Goal: Transaction & Acquisition: Subscribe to service/newsletter

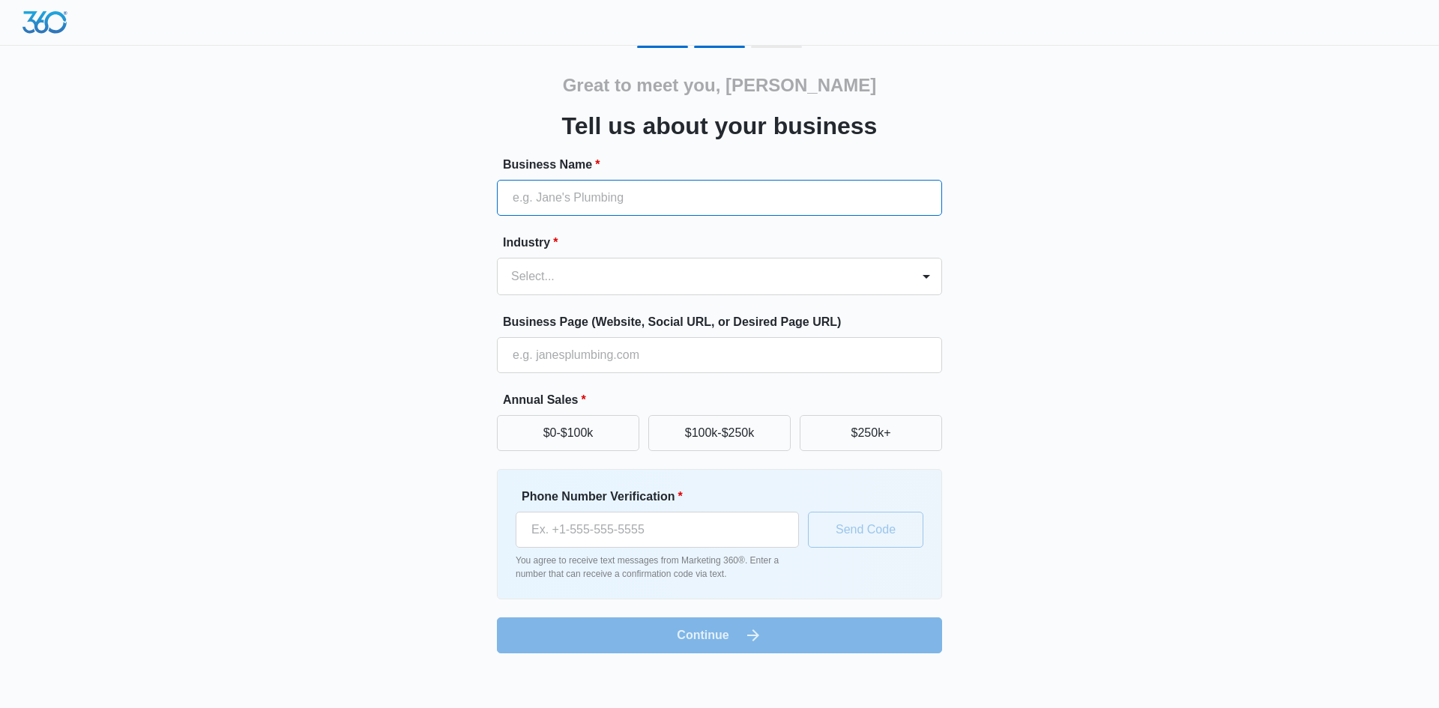
click at [594, 197] on input "Business Name *" at bounding box center [719, 198] width 445 height 36
type input "Caprock Recycles"
type input "(806) 589-3107"
type input "Caprock Recycles LLC"
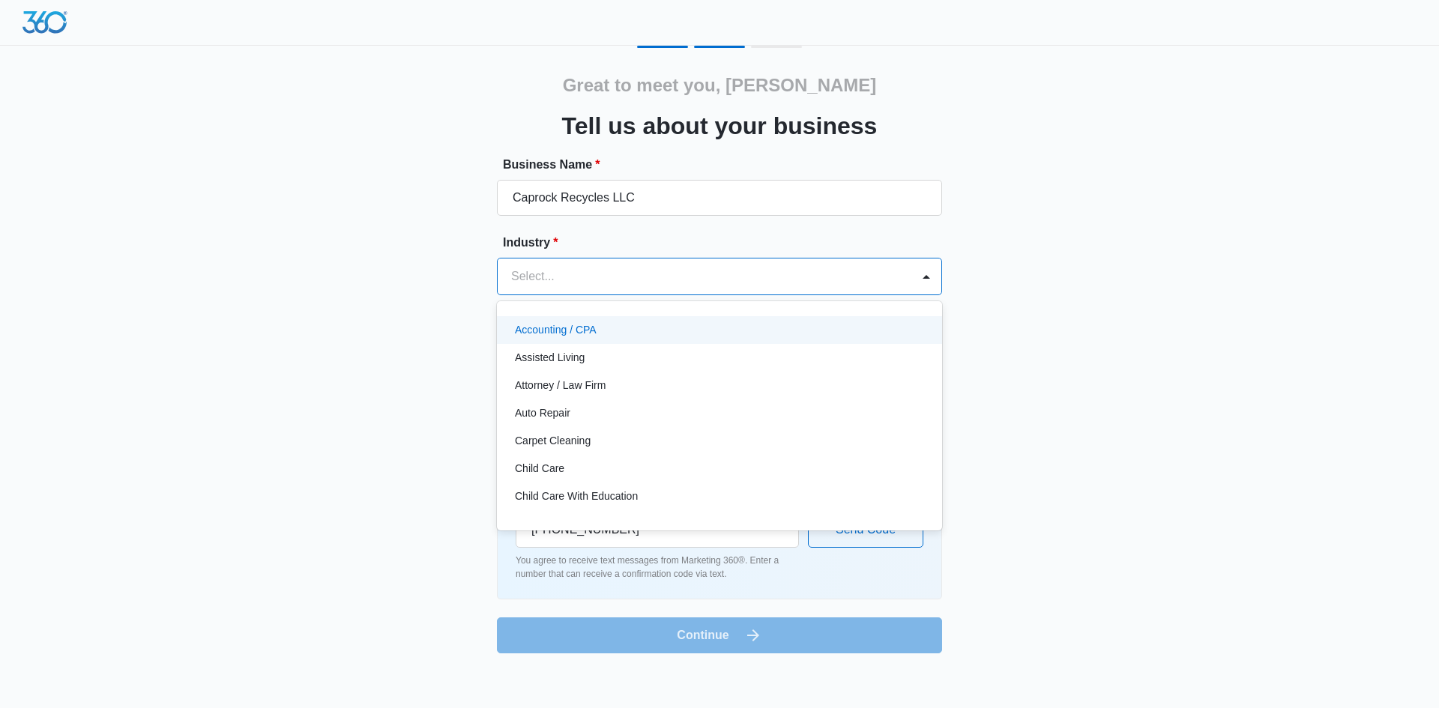
click at [556, 263] on div "Select..." at bounding box center [705, 277] width 414 height 36
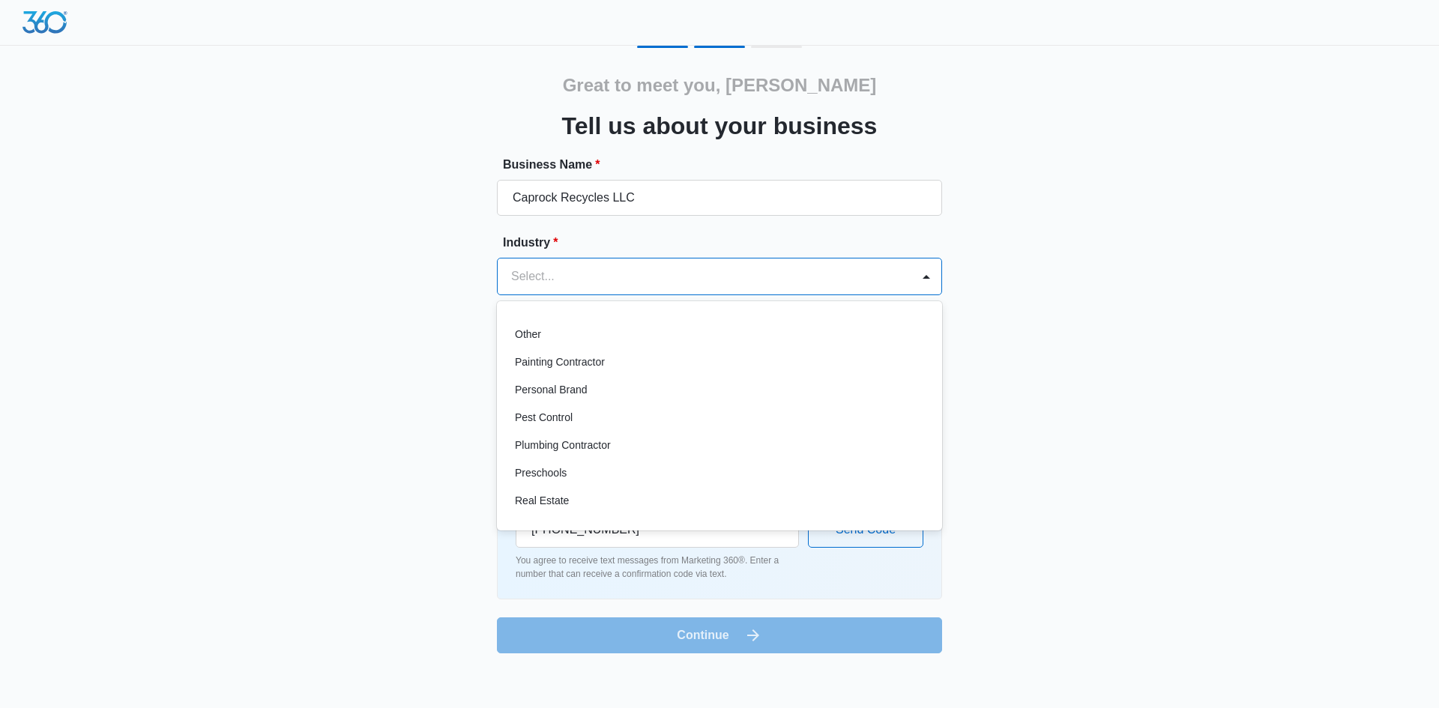
scroll to position [873, 0]
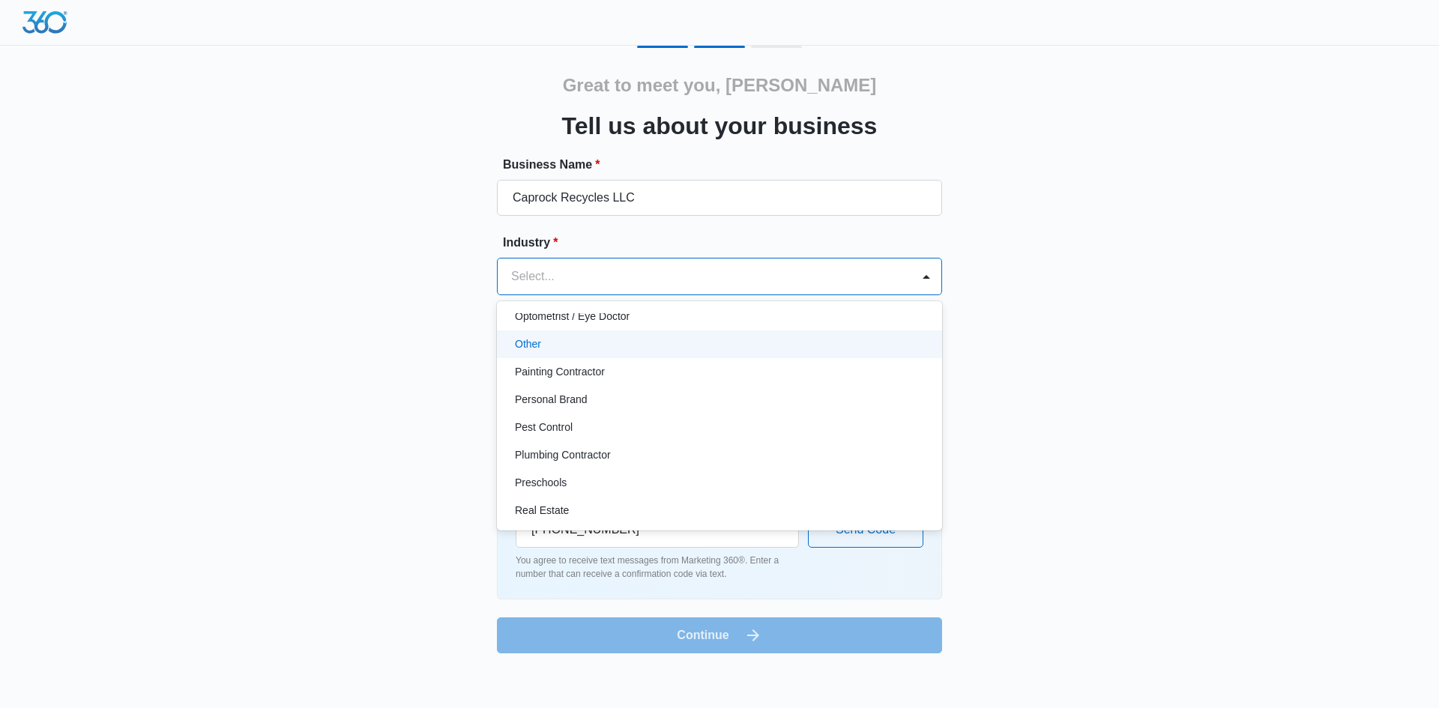
click at [618, 338] on div "Other" at bounding box center [718, 345] width 406 height 16
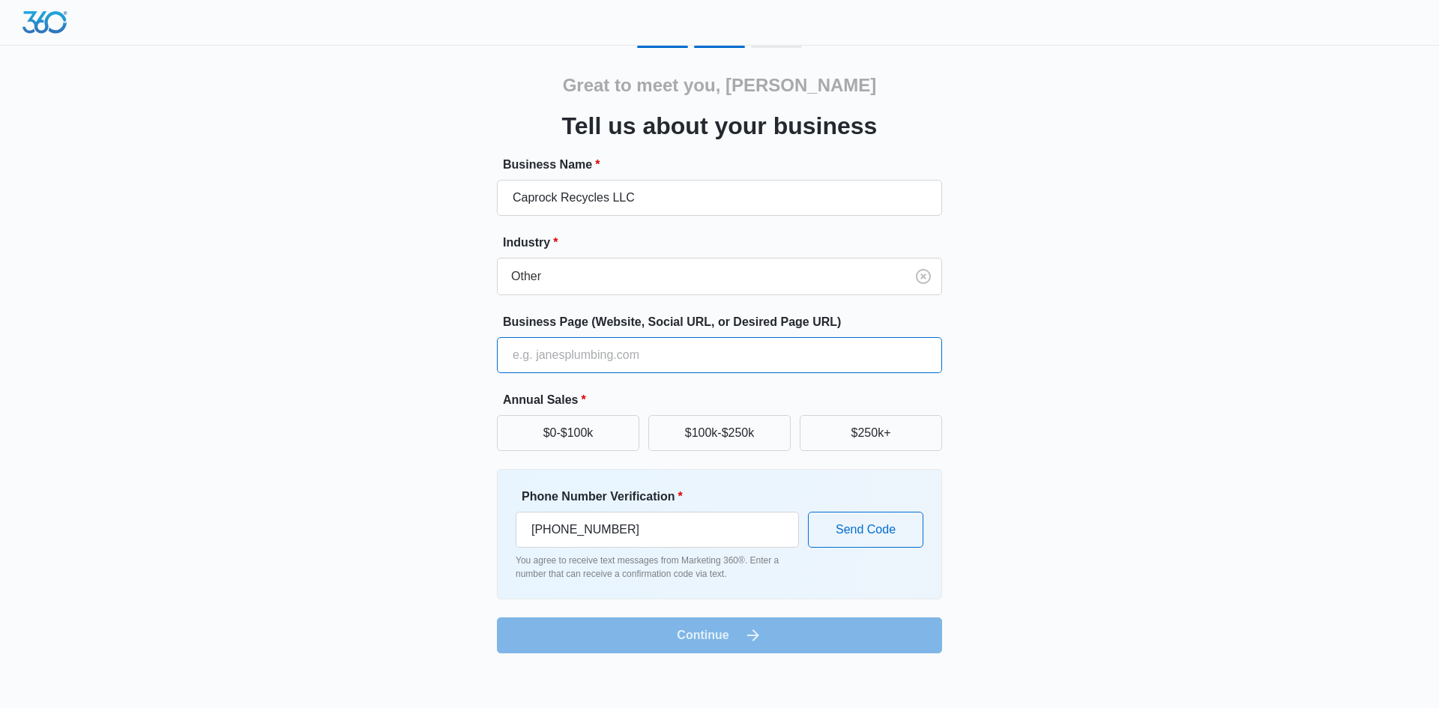
click at [590, 358] on input "Business Page (Website, Social URL, or Desired Page URL)" at bounding box center [719, 355] width 445 height 36
type input "caprockrecycles.com"
click at [559, 429] on button "$0-$100k" at bounding box center [568, 433] width 142 height 36
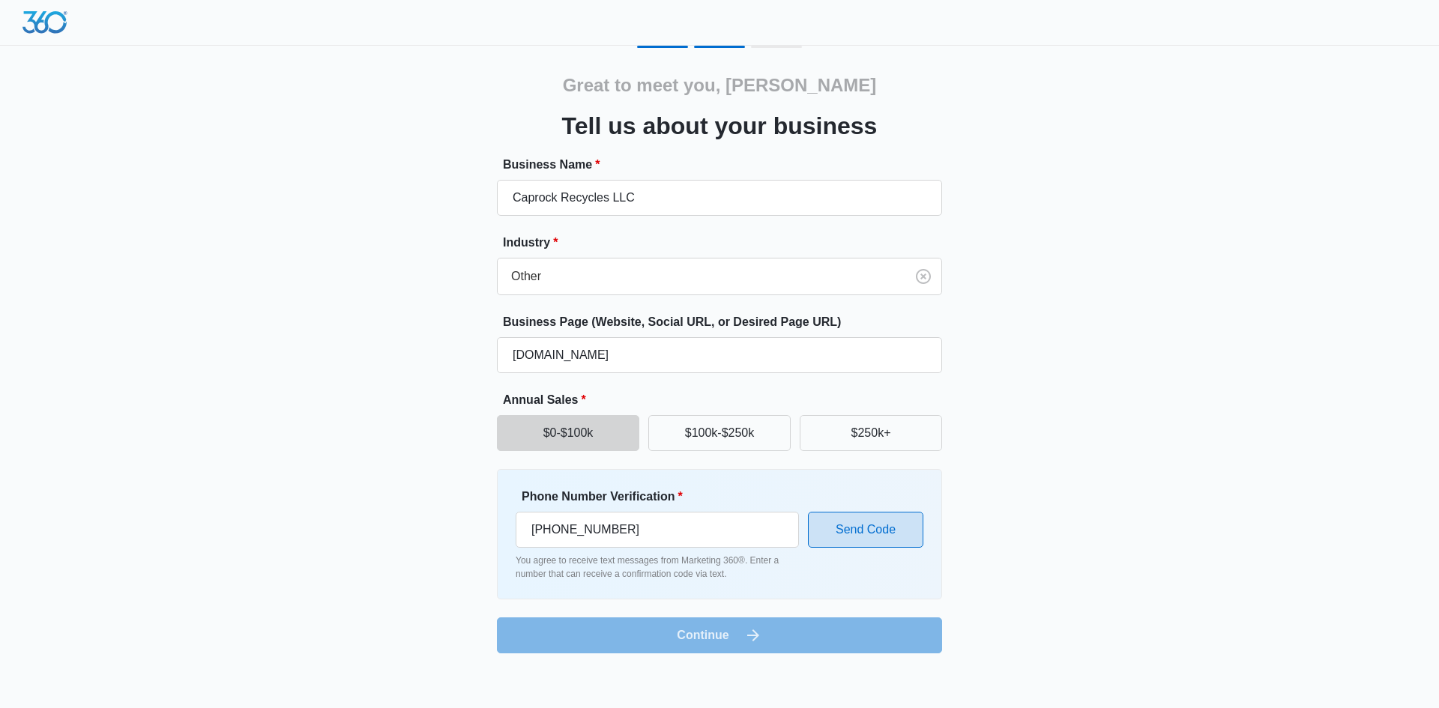
click at [886, 531] on button "Send Code" at bounding box center [865, 530] width 115 height 36
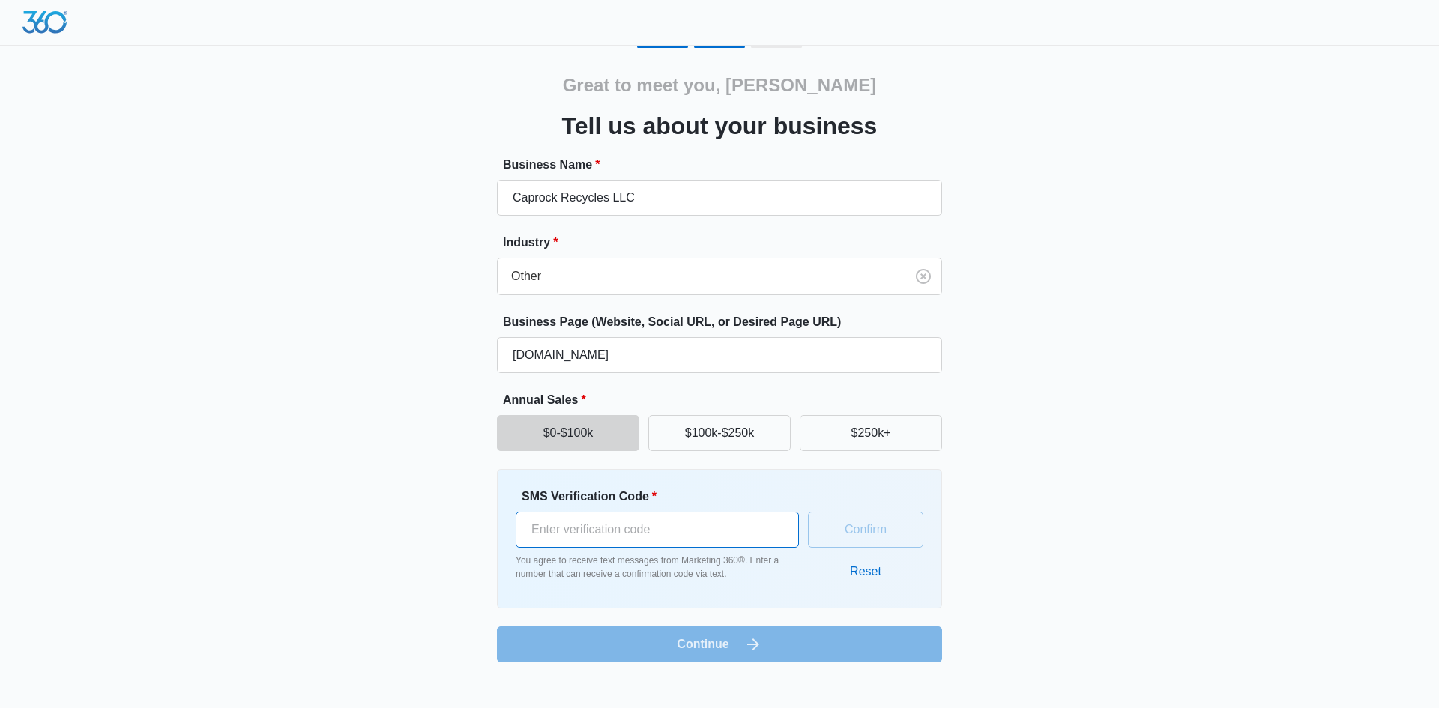
click at [771, 535] on input "SMS Verification Code *" at bounding box center [657, 530] width 283 height 36
type input "782177"
click at [867, 532] on button "Confirm" at bounding box center [865, 530] width 115 height 36
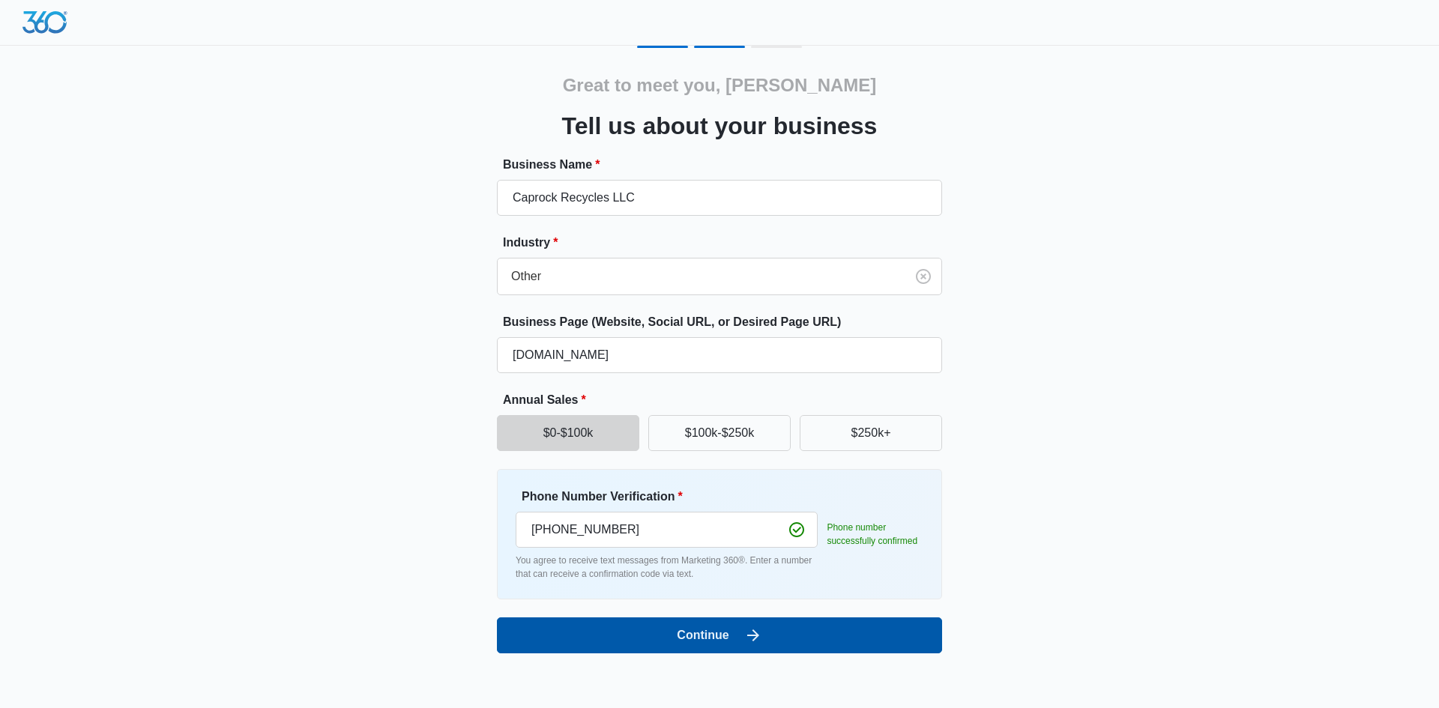
click at [720, 627] on button "Continue" at bounding box center [719, 636] width 445 height 36
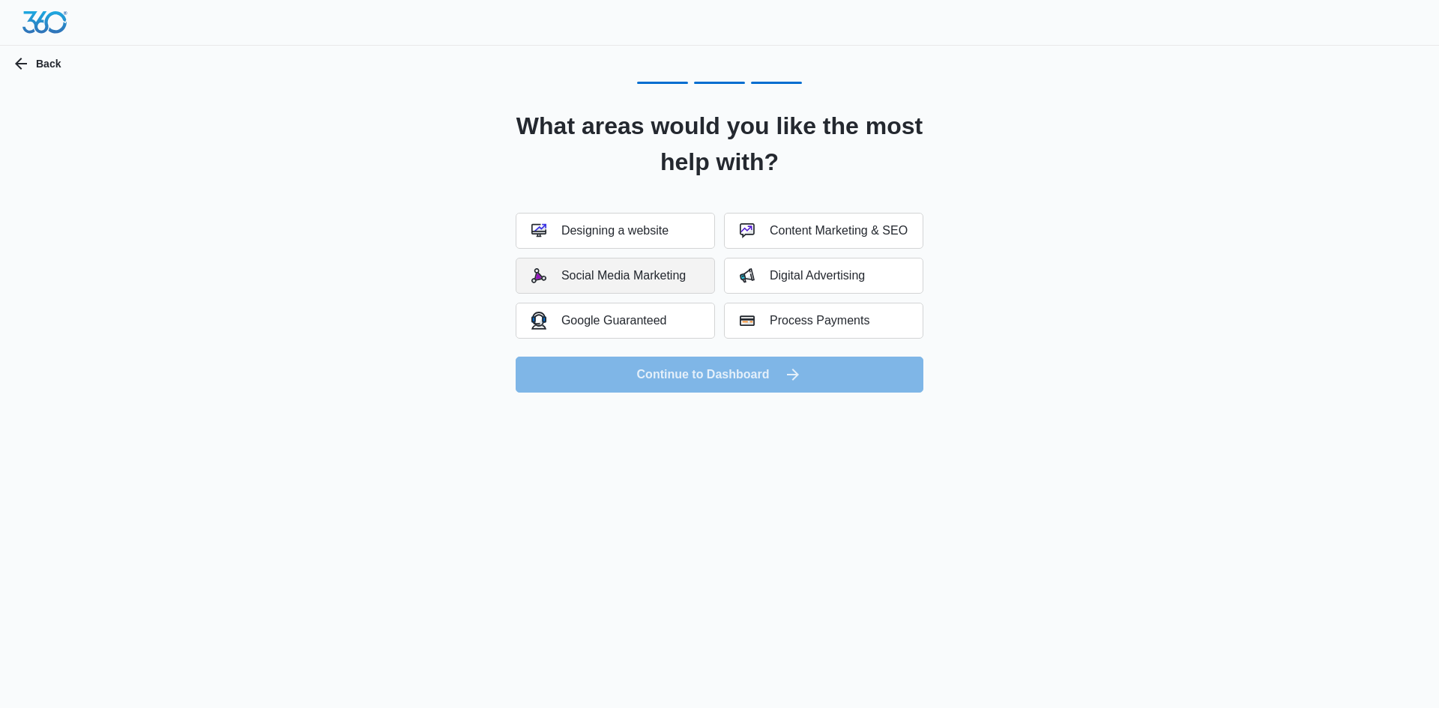
click at [621, 276] on div "Social Media Marketing" at bounding box center [609, 275] width 154 height 15
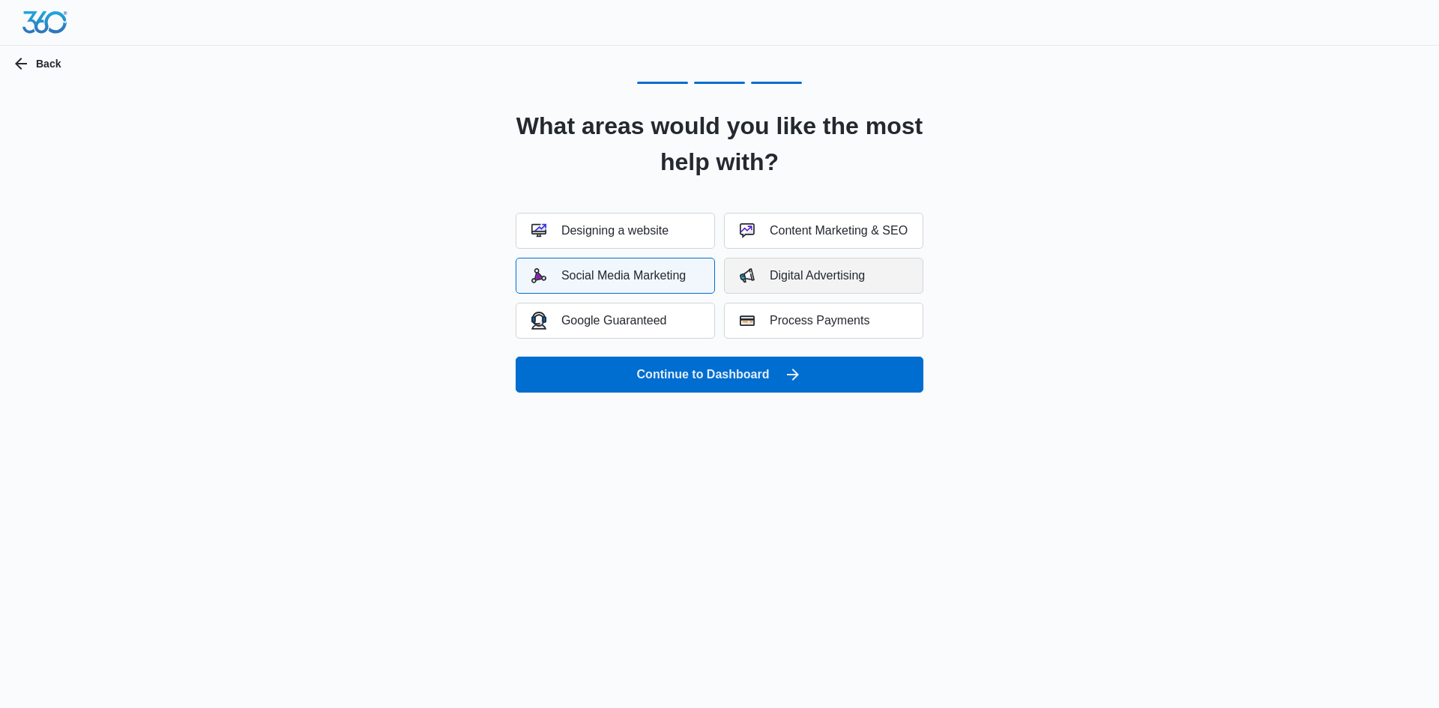
click at [785, 287] on button "Digital Advertising" at bounding box center [823, 276] width 199 height 36
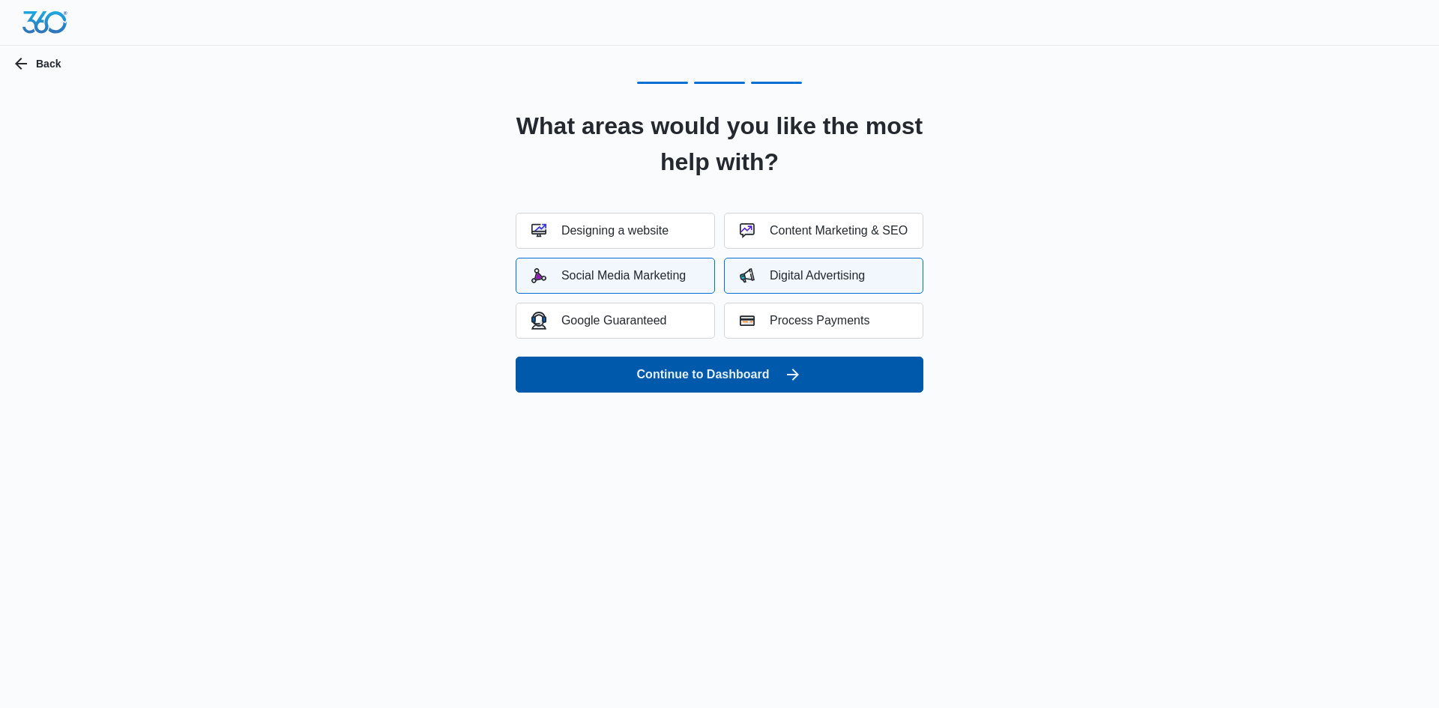
click at [703, 374] on button "Continue to Dashboard" at bounding box center [720, 375] width 408 height 36
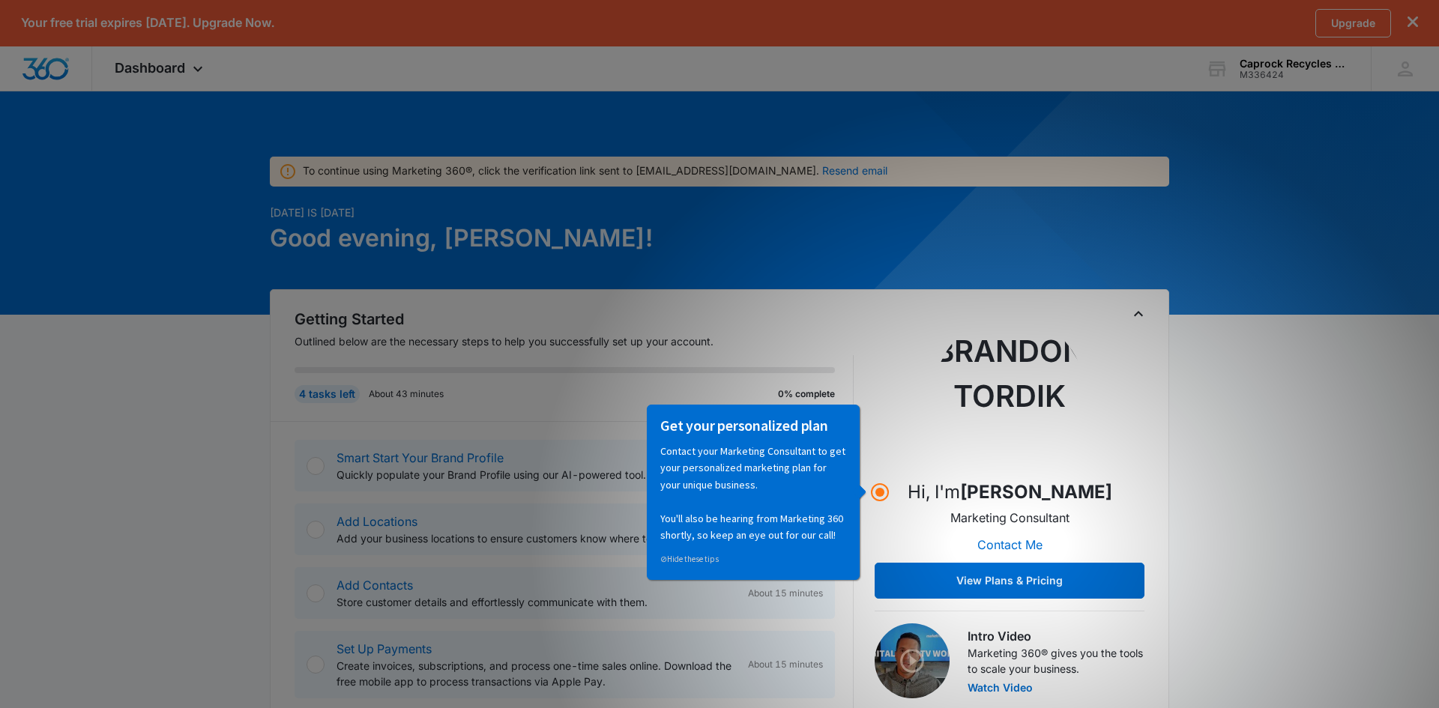
click at [708, 478] on p "Contact your Marketing Consultant to get your personalized marketing plan for y…" at bounding box center [753, 492] width 186 height 100
click at [927, 521] on div "Hi, I'm [PERSON_NAME] Marketing Consultant Contact Me View Plans & Pricing" at bounding box center [1010, 458] width 270 height 282
click at [871, 487] on icon "Hotspot (open by clicking or pressing space/enter)" at bounding box center [880, 493] width 18 height 18
click at [873, 489] on icon "Hotspot (open by clicking or pressing space/enter)" at bounding box center [880, 493] width 18 height 18
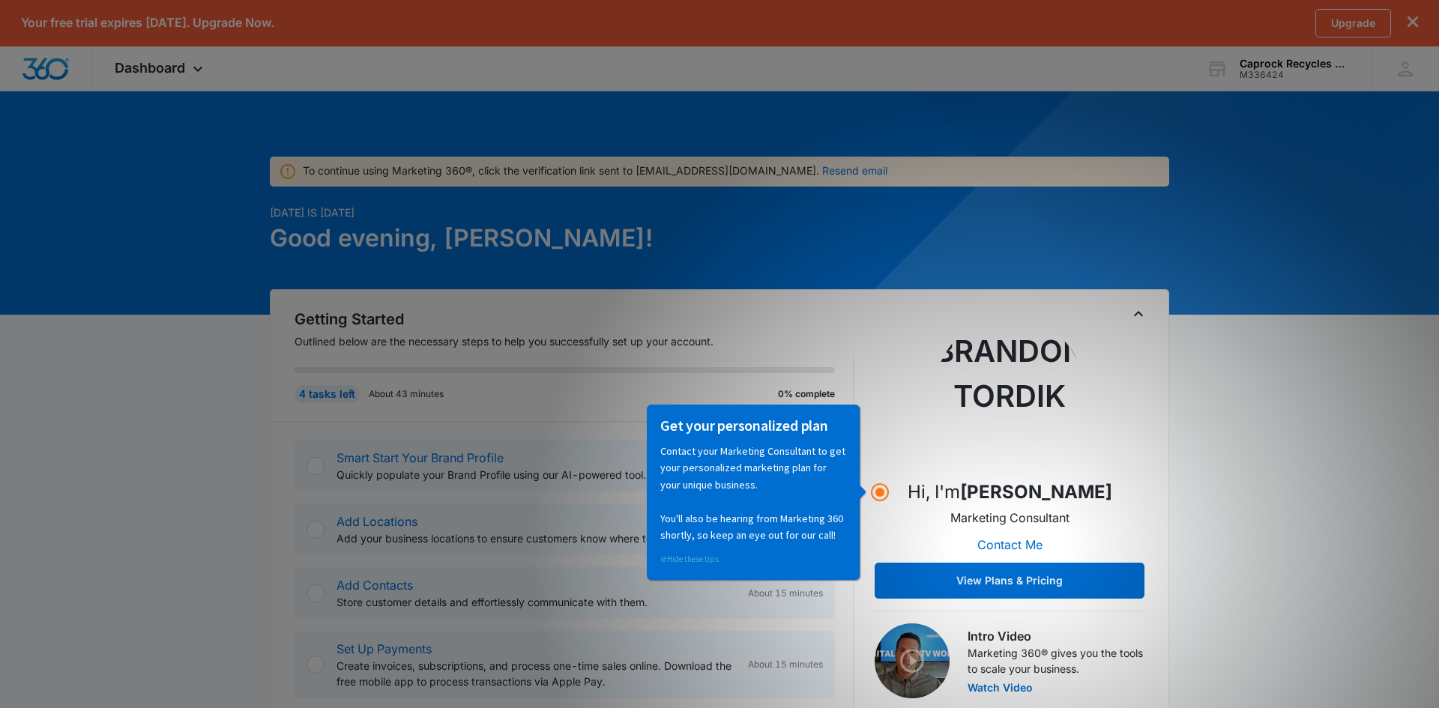
click at [694, 553] on link "⊘ Hide these tips" at bounding box center [689, 558] width 58 height 10
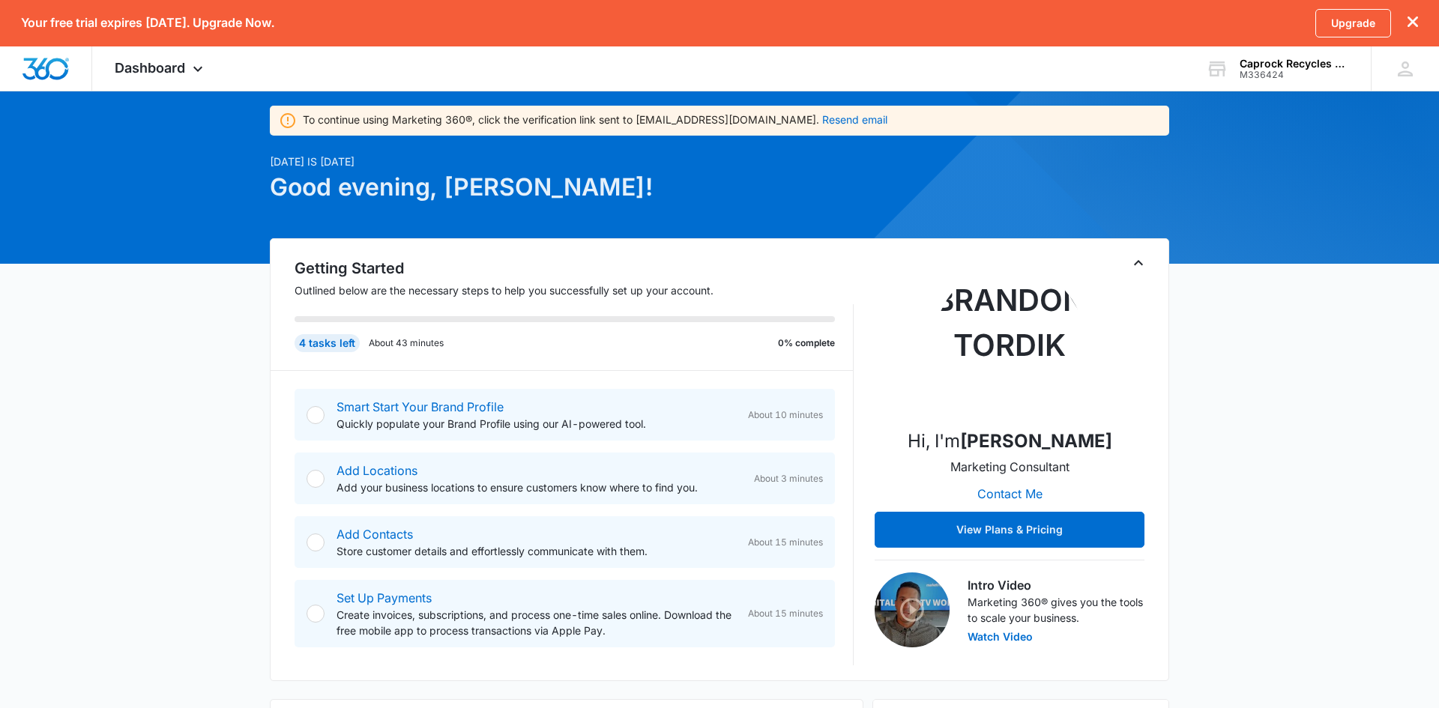
scroll to position [52, 0]
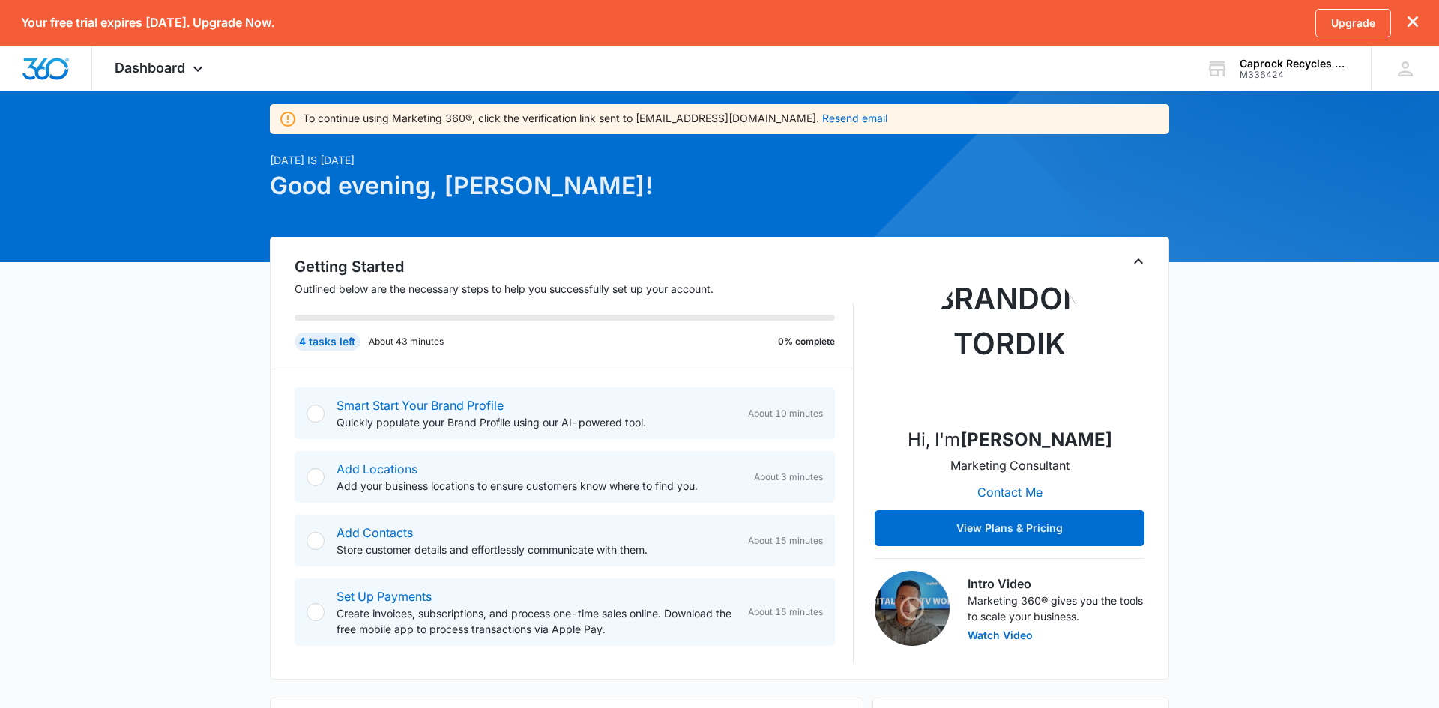
click at [311, 476] on div at bounding box center [316, 478] width 18 height 18
click at [375, 470] on link "Add Locations" at bounding box center [377, 469] width 81 height 15
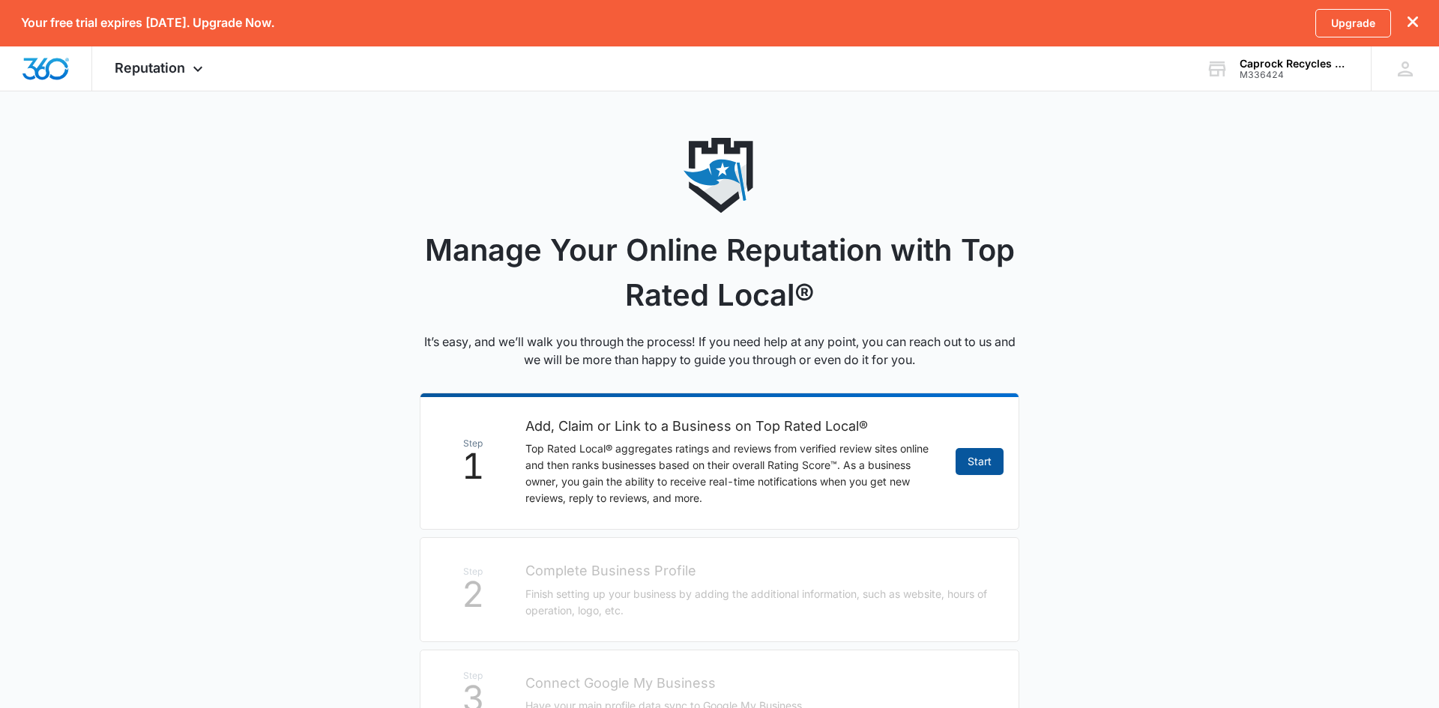
click at [969, 467] on link "Start" at bounding box center [980, 461] width 48 height 27
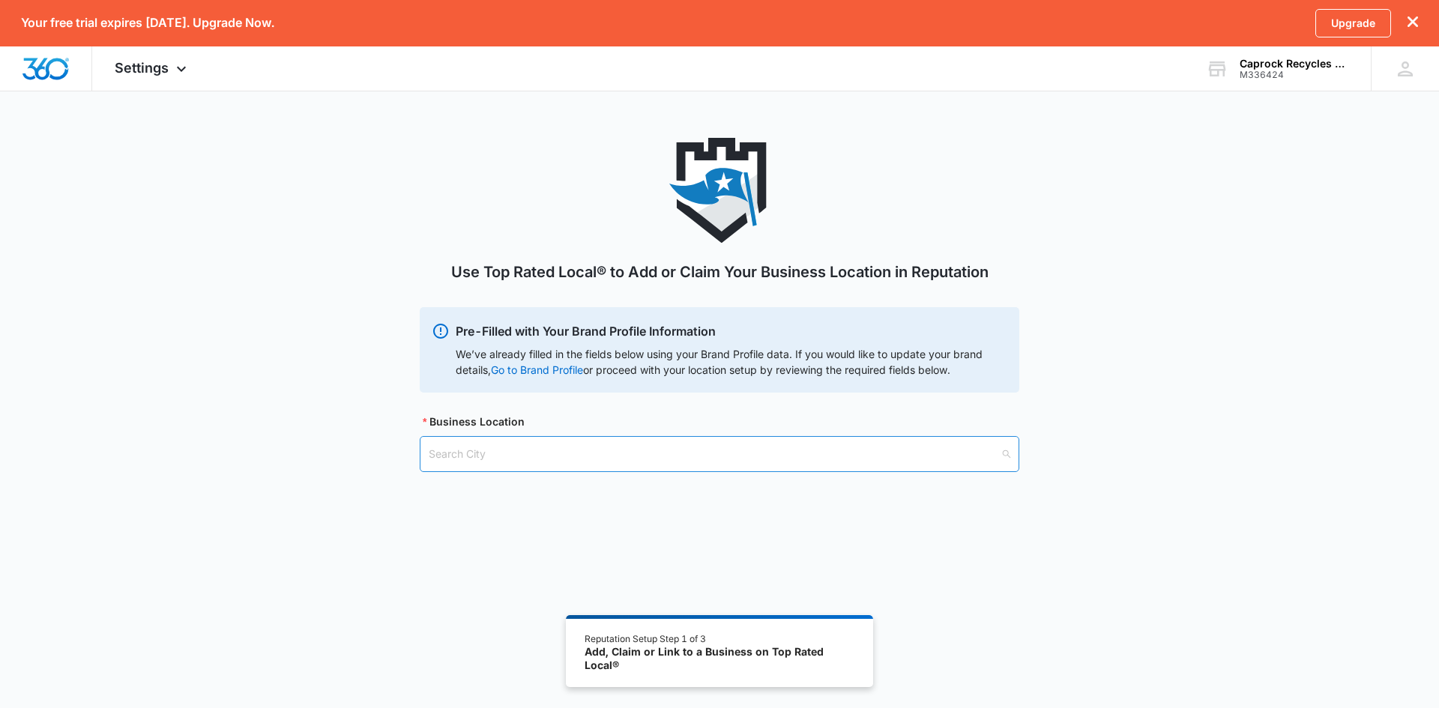
click at [731, 468] on input "search" at bounding box center [714, 454] width 571 height 34
type input "Wolfforth"
click at [521, 497] on div "Wolfforth, [GEOGRAPHIC_DATA] - [GEOGRAPHIC_DATA]" at bounding box center [720, 492] width 580 height 16
click at [0, 0] on link "Go to Brand Profile" at bounding box center [0, 0] width 0 height 0
click at [490, 538] on input "search" at bounding box center [714, 531] width 571 height 34
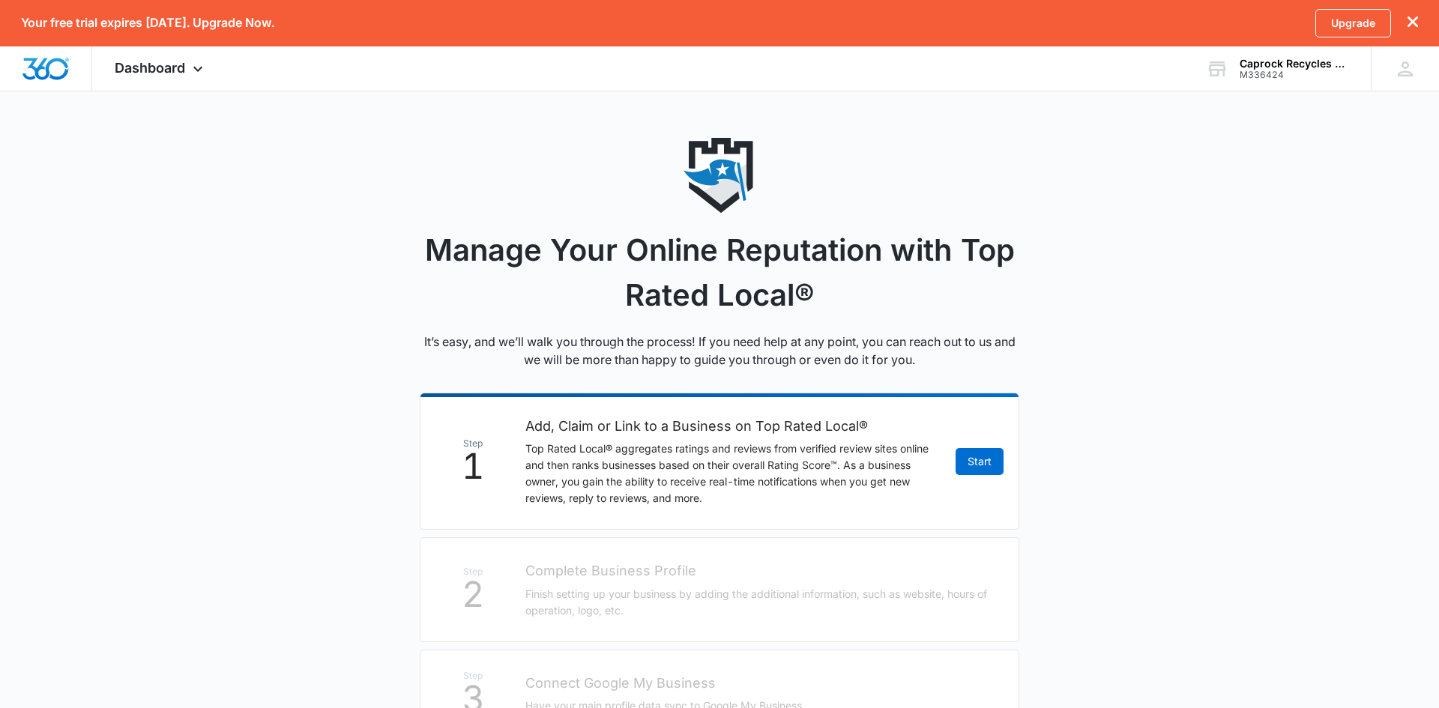
scroll to position [52, 0]
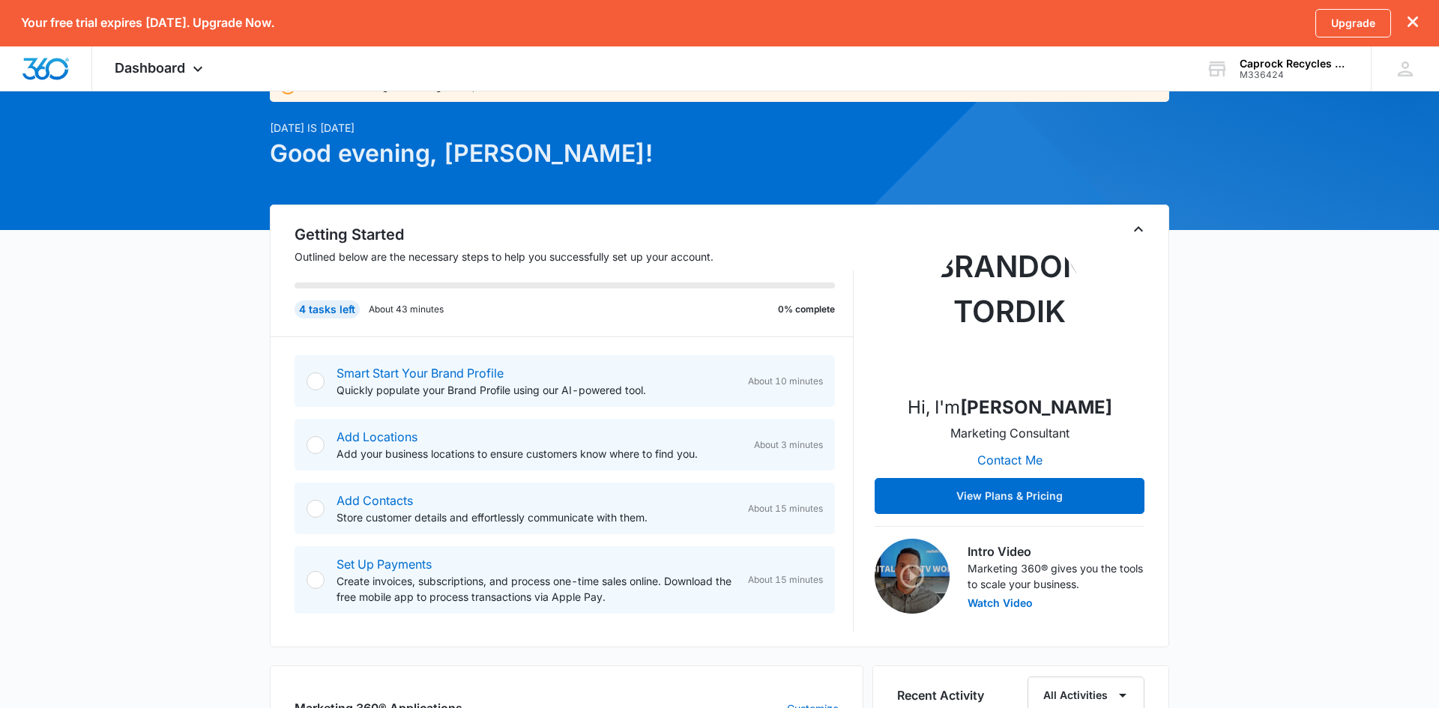
scroll to position [95, 0]
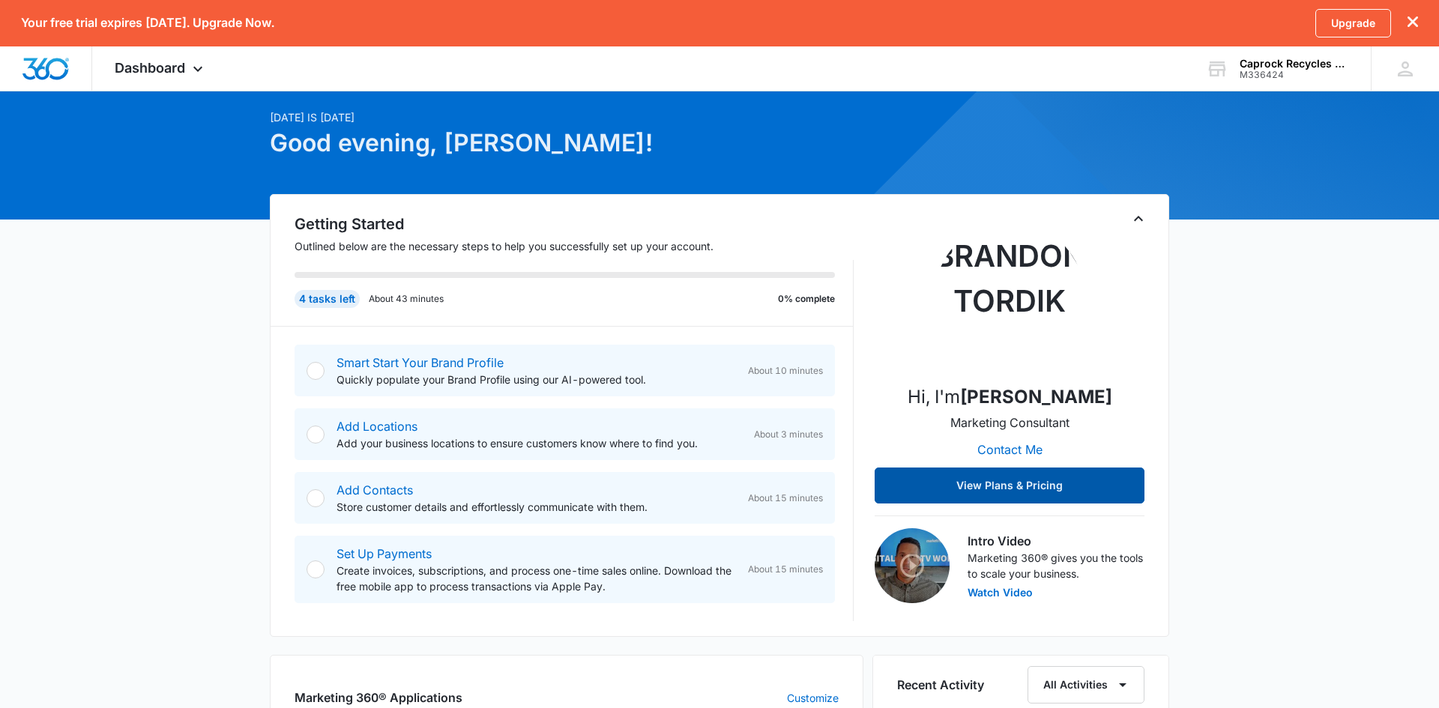
click at [980, 485] on button "View Plans & Pricing" at bounding box center [1010, 486] width 270 height 36
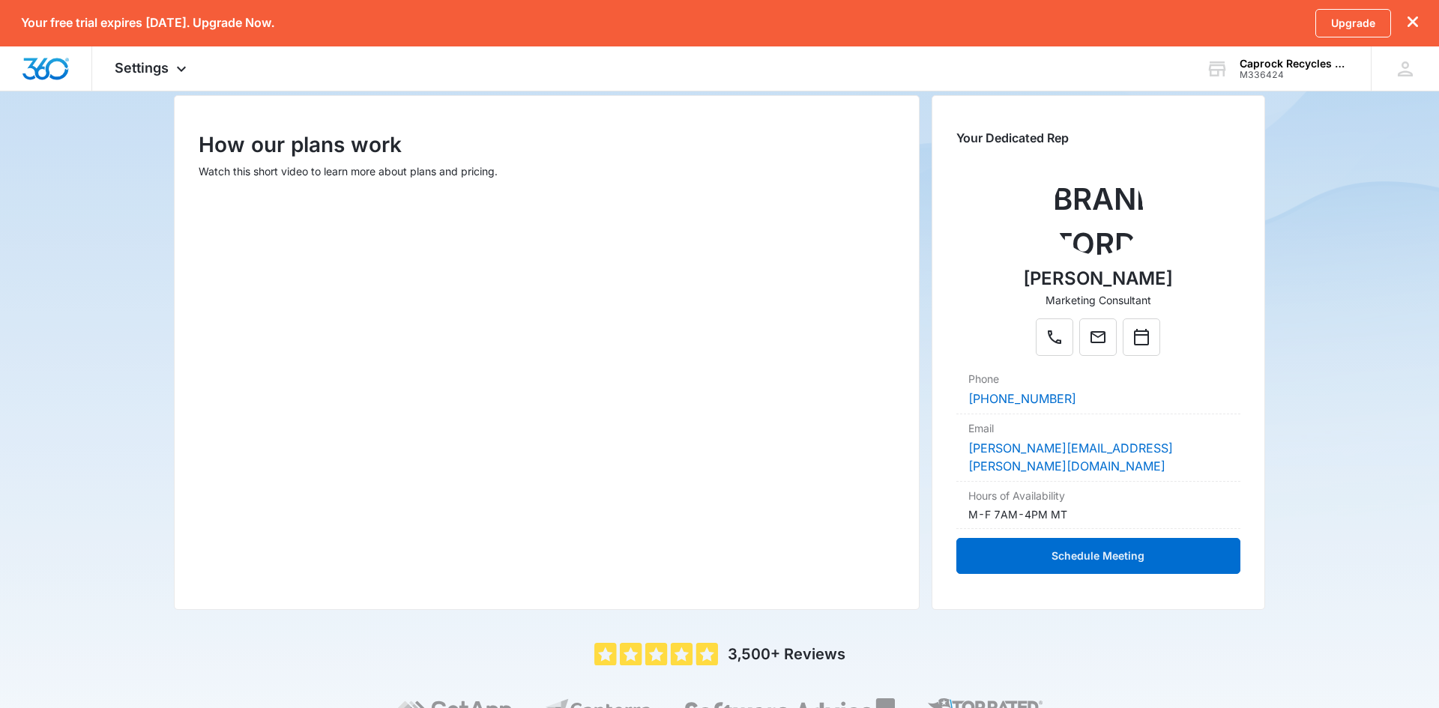
scroll to position [190, 0]
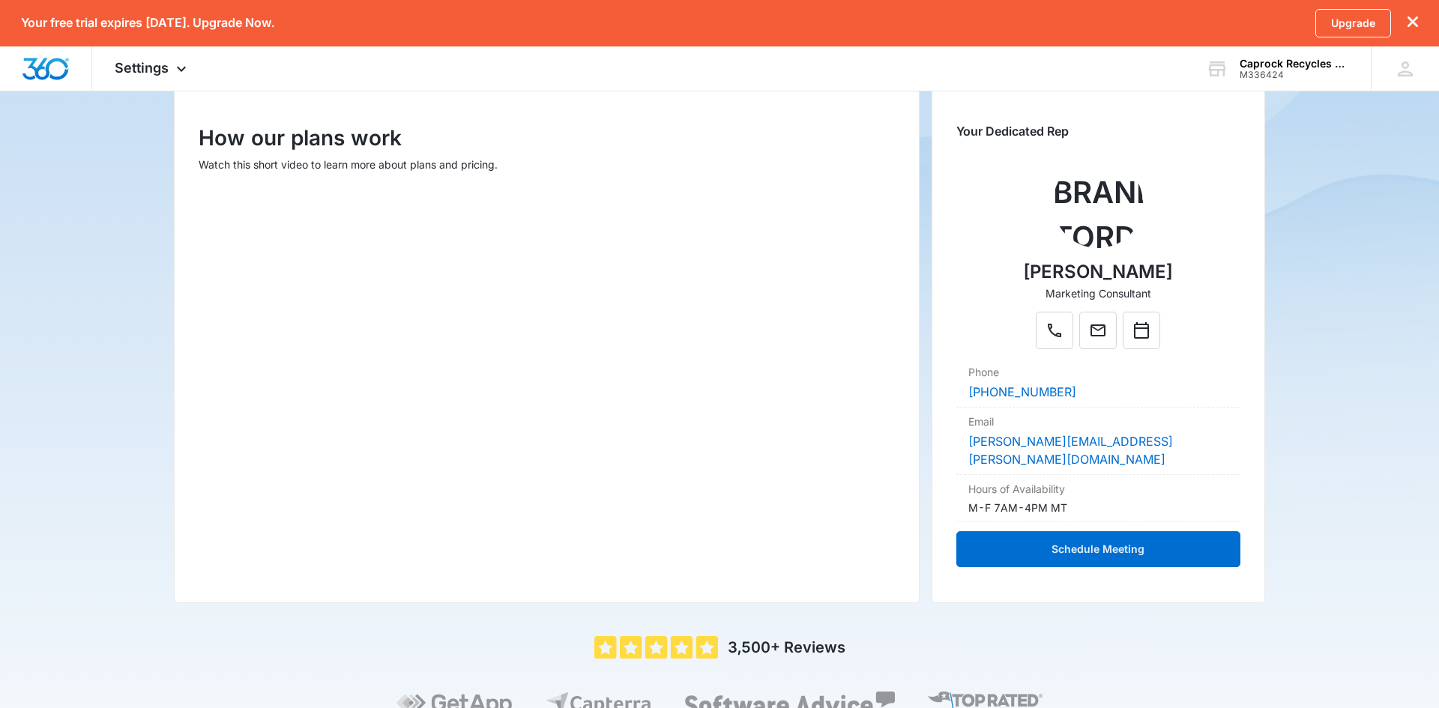
click at [505, 389] on div at bounding box center [547, 382] width 696 height 391
click at [436, 316] on div at bounding box center [547, 382] width 696 height 391
drag, startPoint x: 499, startPoint y: 263, endPoint x: 508, endPoint y: 260, distance: 10.2
click at [500, 262] on div at bounding box center [547, 382] width 696 height 391
click at [587, 257] on div at bounding box center [547, 382] width 696 height 391
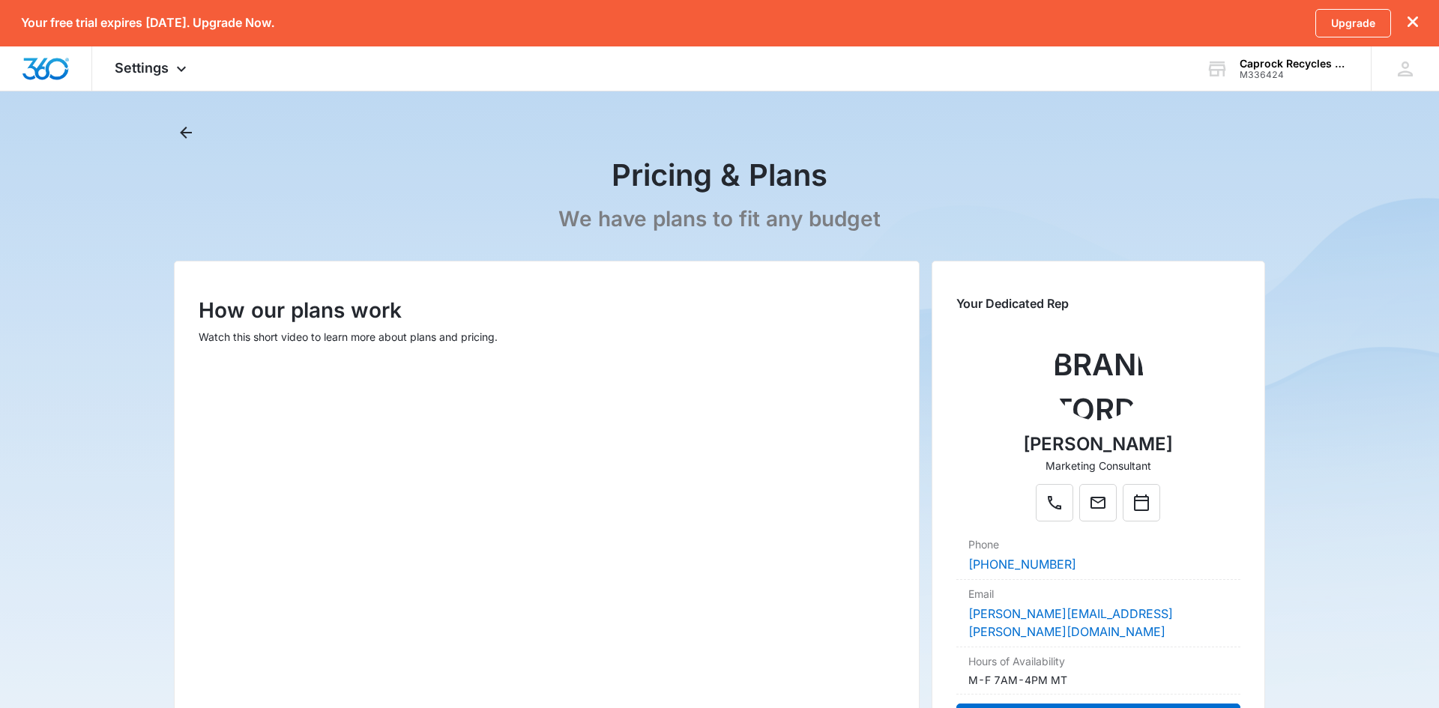
scroll to position [25, 0]
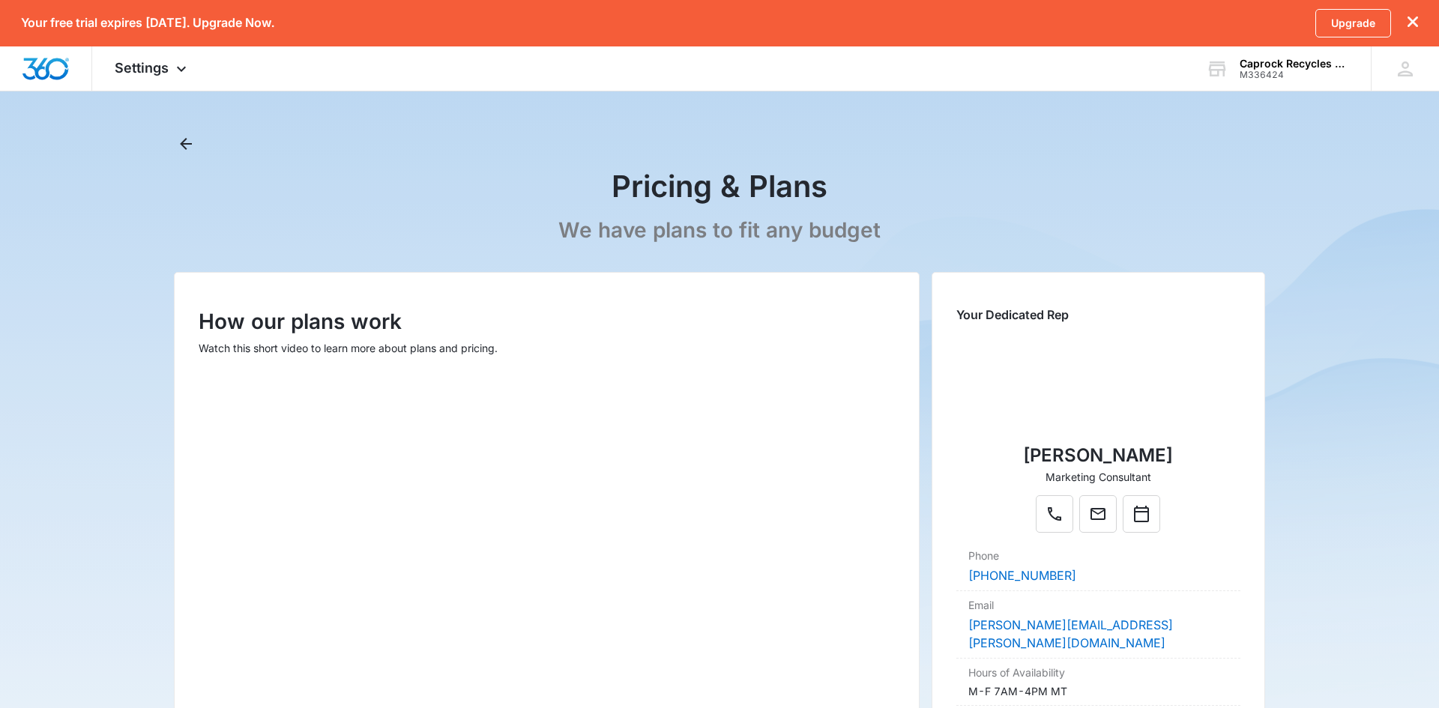
scroll to position [7, 0]
click at [1411, 22] on icon "dismiss this dialog" at bounding box center [1413, 21] width 10 height 10
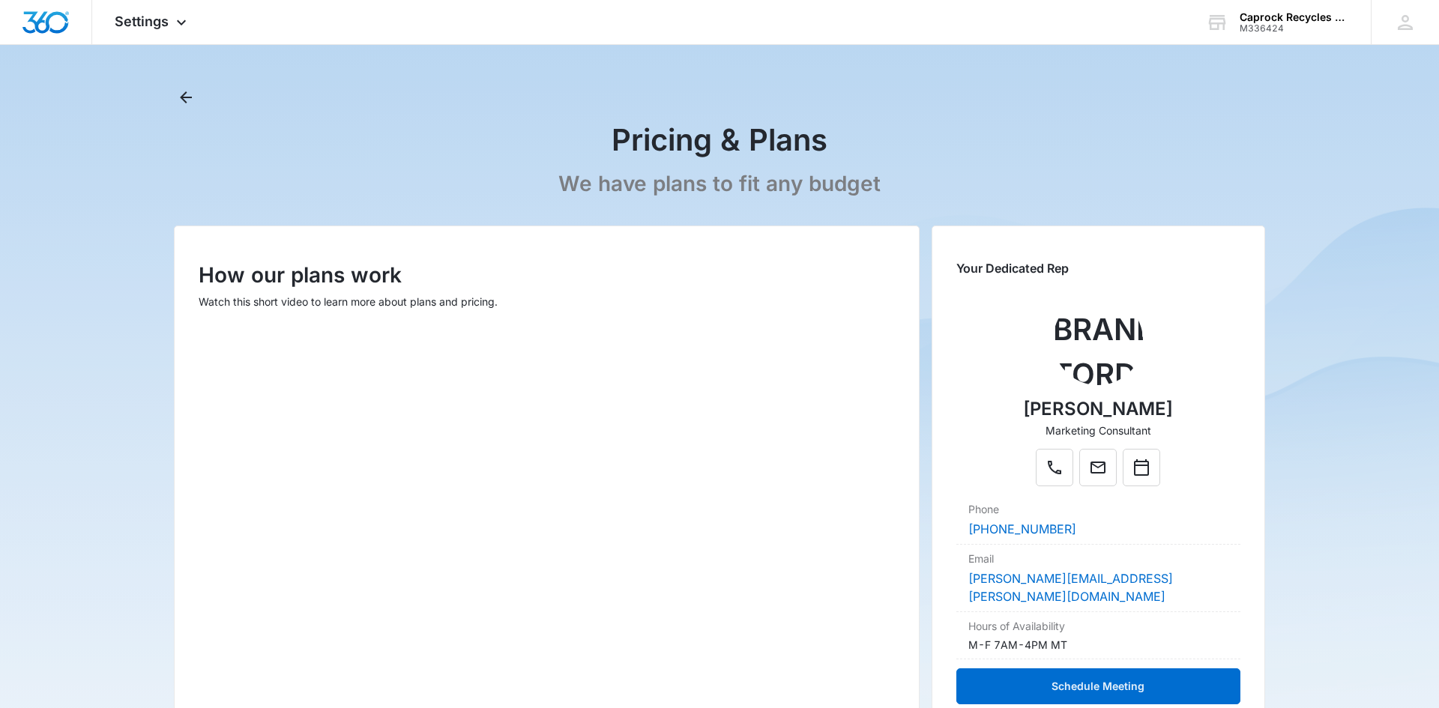
scroll to position [0, 0]
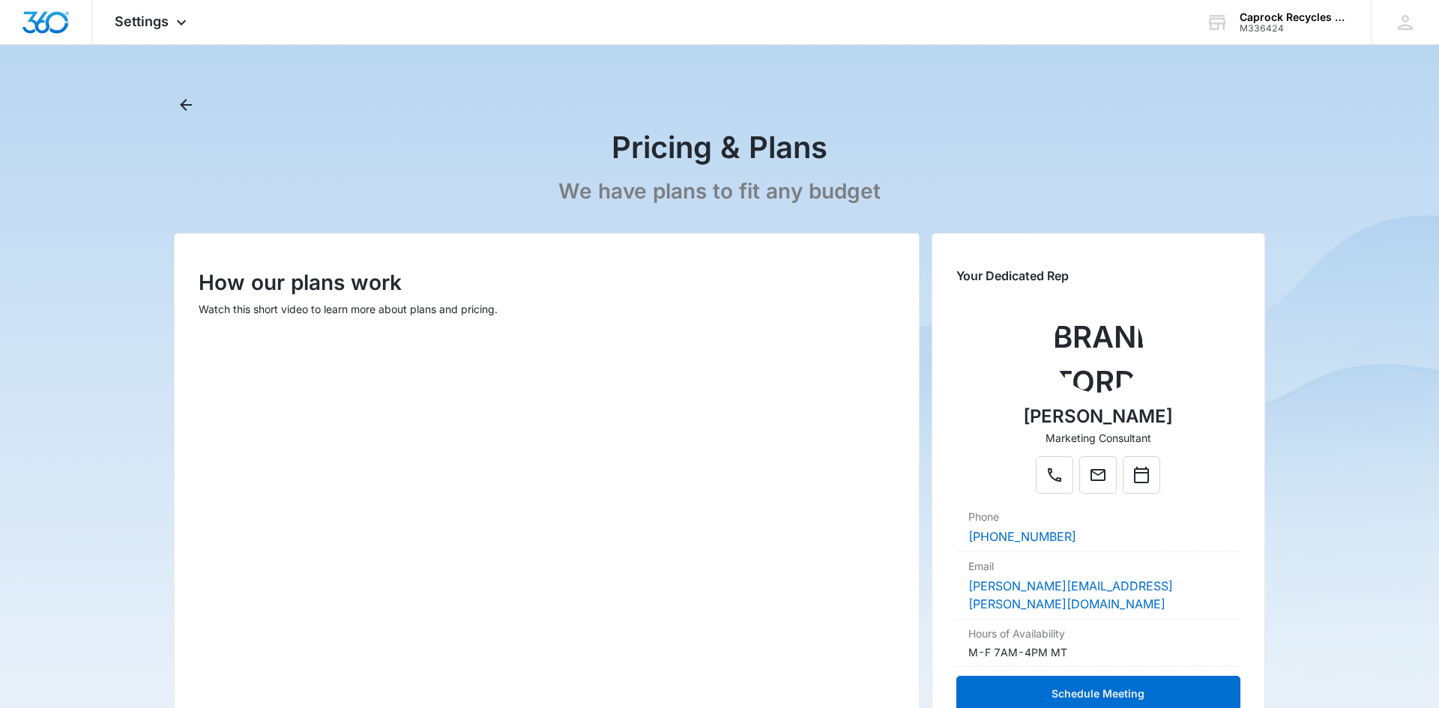
click at [562, 354] on div at bounding box center [547, 527] width 696 height 391
click at [499, 369] on div at bounding box center [547, 527] width 696 height 391
click at [175, 28] on icon at bounding box center [181, 26] width 18 height 18
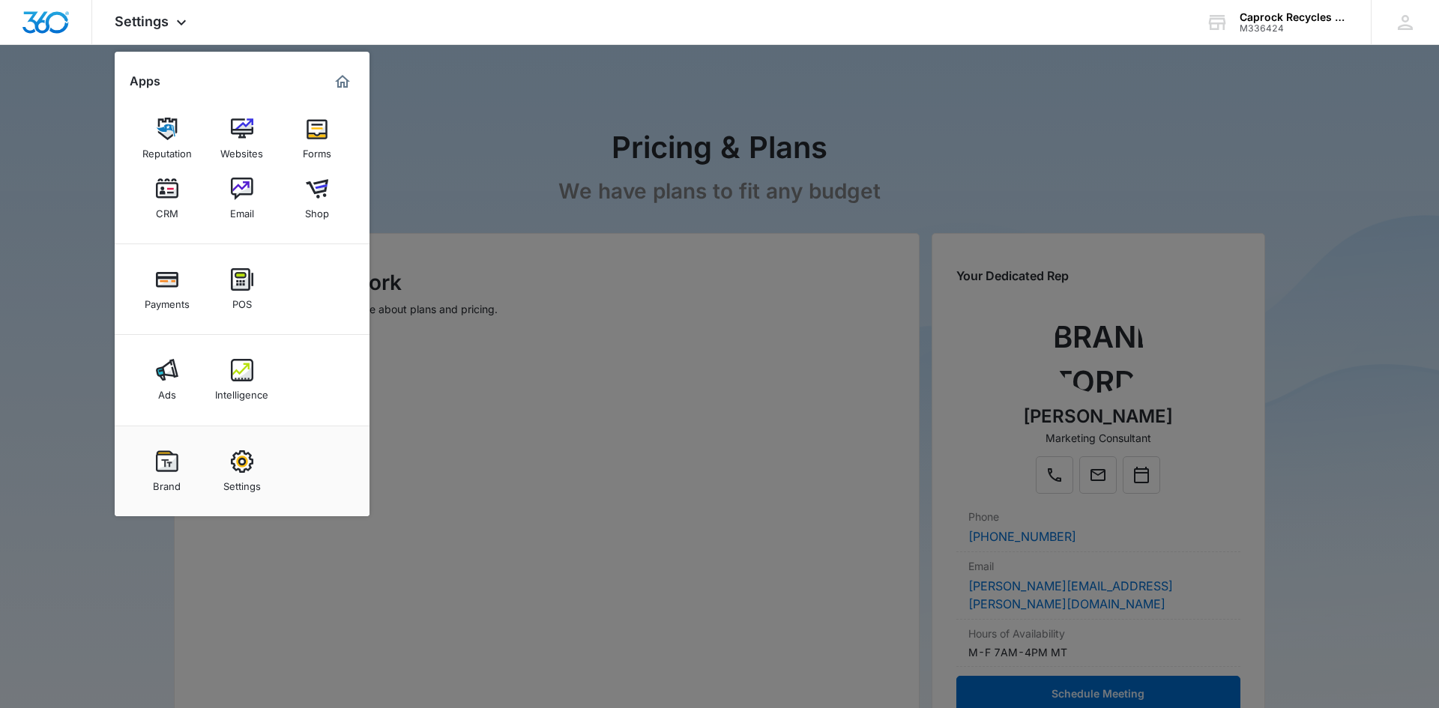
click at [1394, 148] on div at bounding box center [719, 354] width 1439 height 708
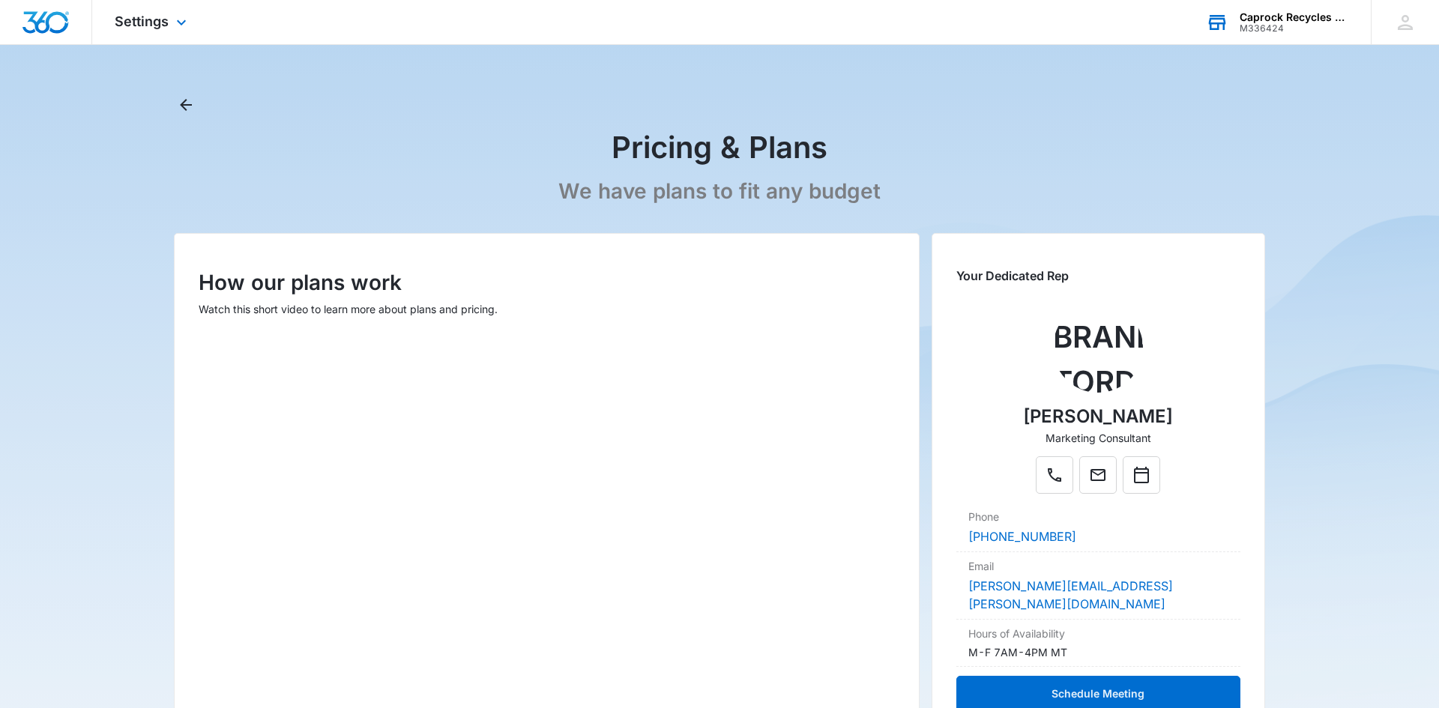
click at [1255, 15] on div "Caprock Recycles LLC" at bounding box center [1294, 17] width 109 height 12
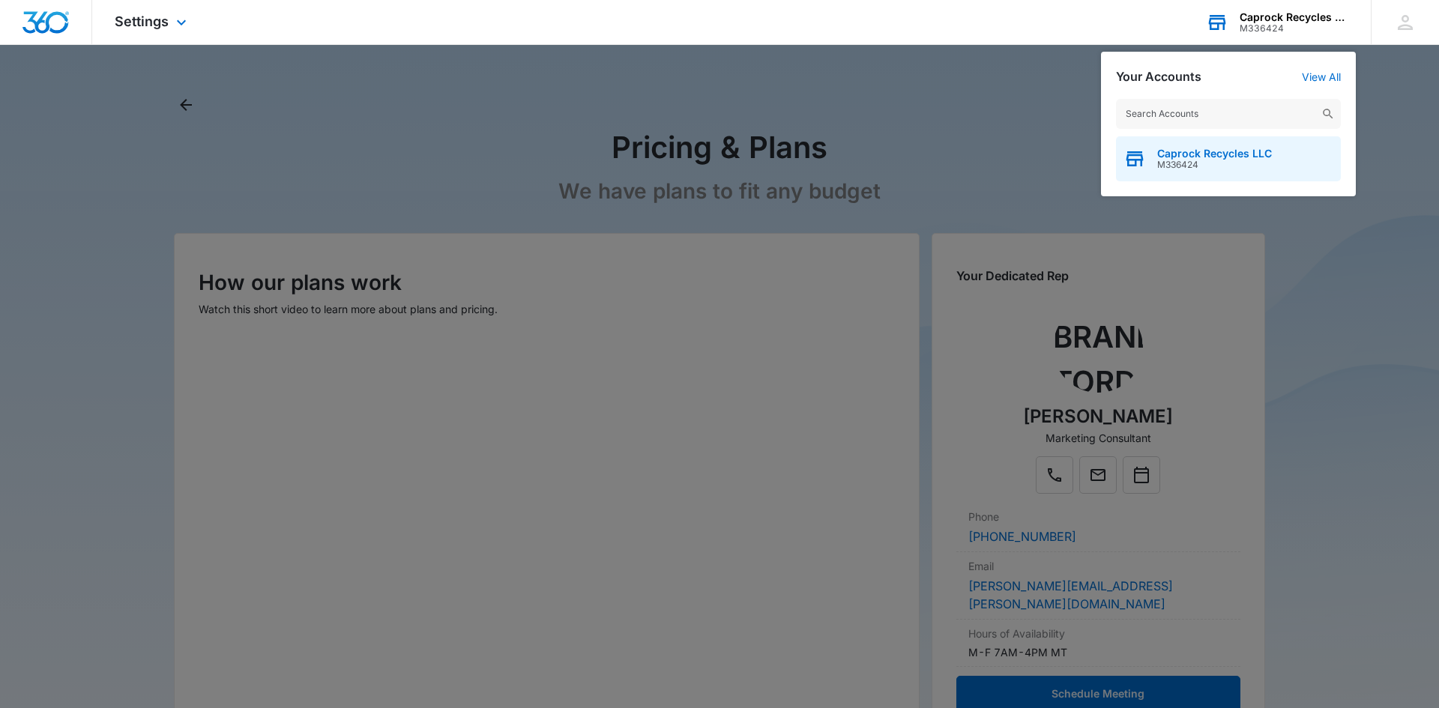
click at [1220, 163] on span "M336424" at bounding box center [1215, 165] width 115 height 10
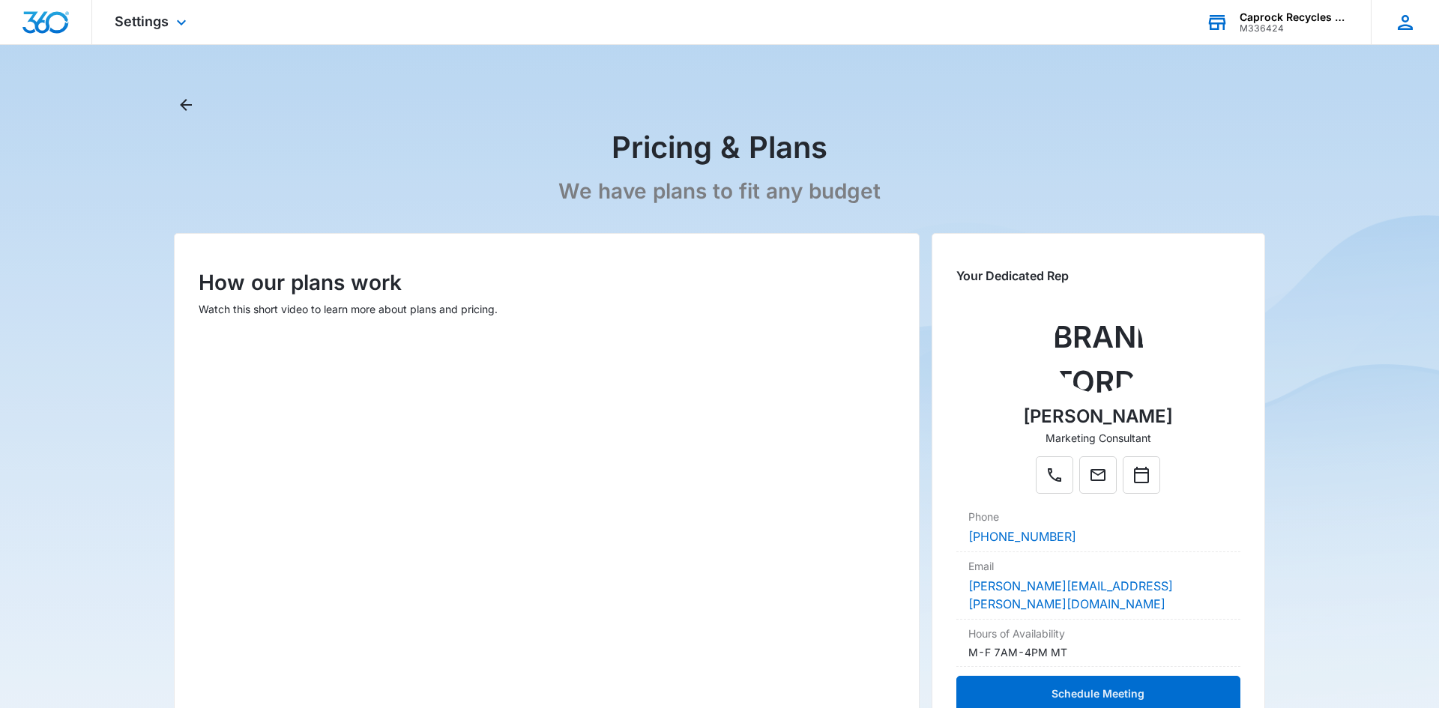
click at [1406, 21] on icon at bounding box center [1405, 22] width 15 height 15
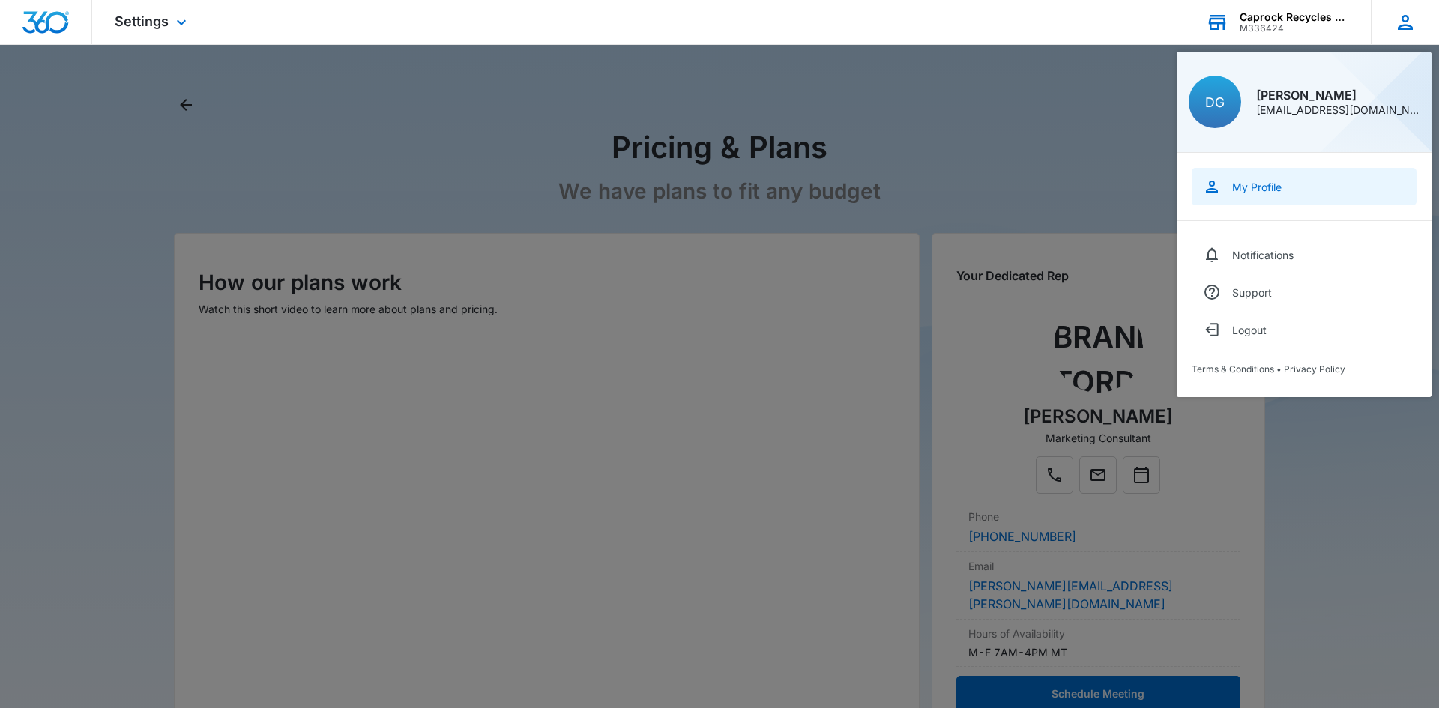
click at [1255, 181] on div "My Profile" at bounding box center [1256, 187] width 49 height 13
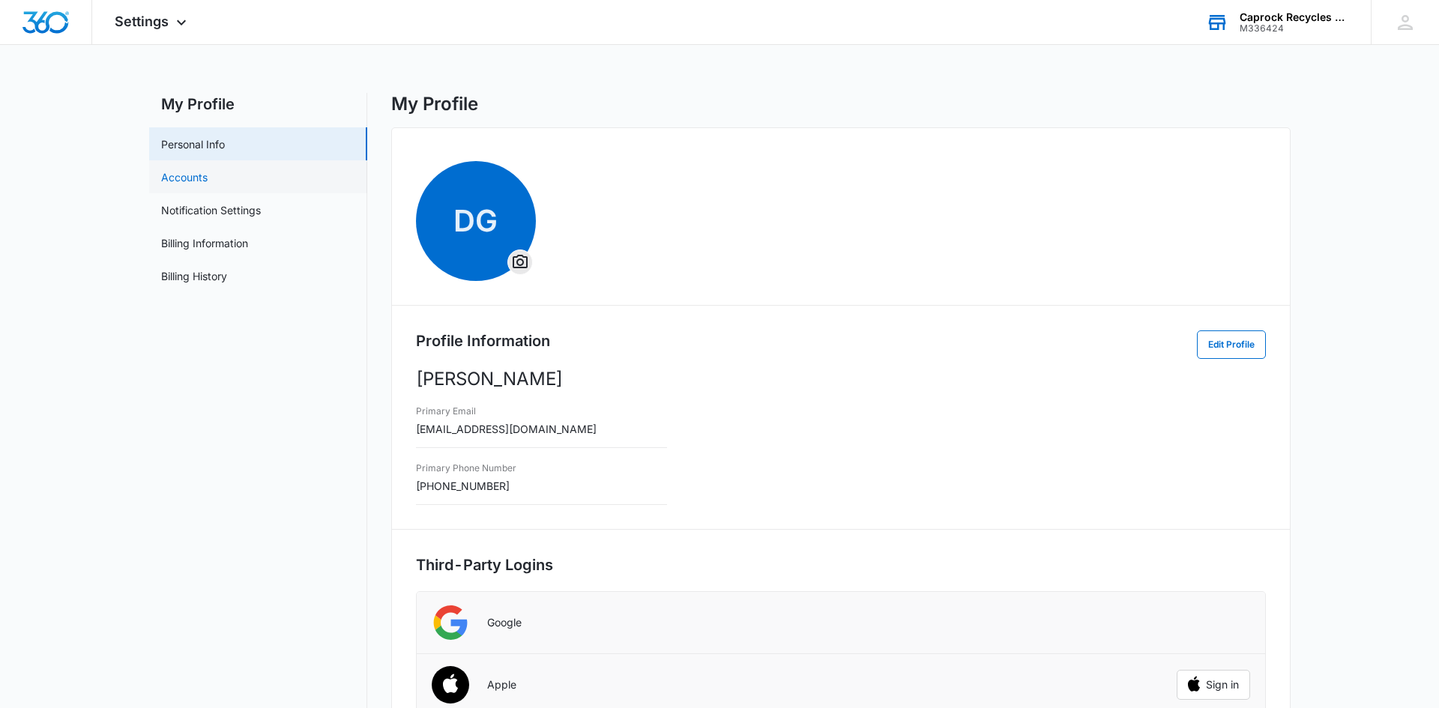
click at [196, 170] on link "Accounts" at bounding box center [184, 177] width 46 height 16
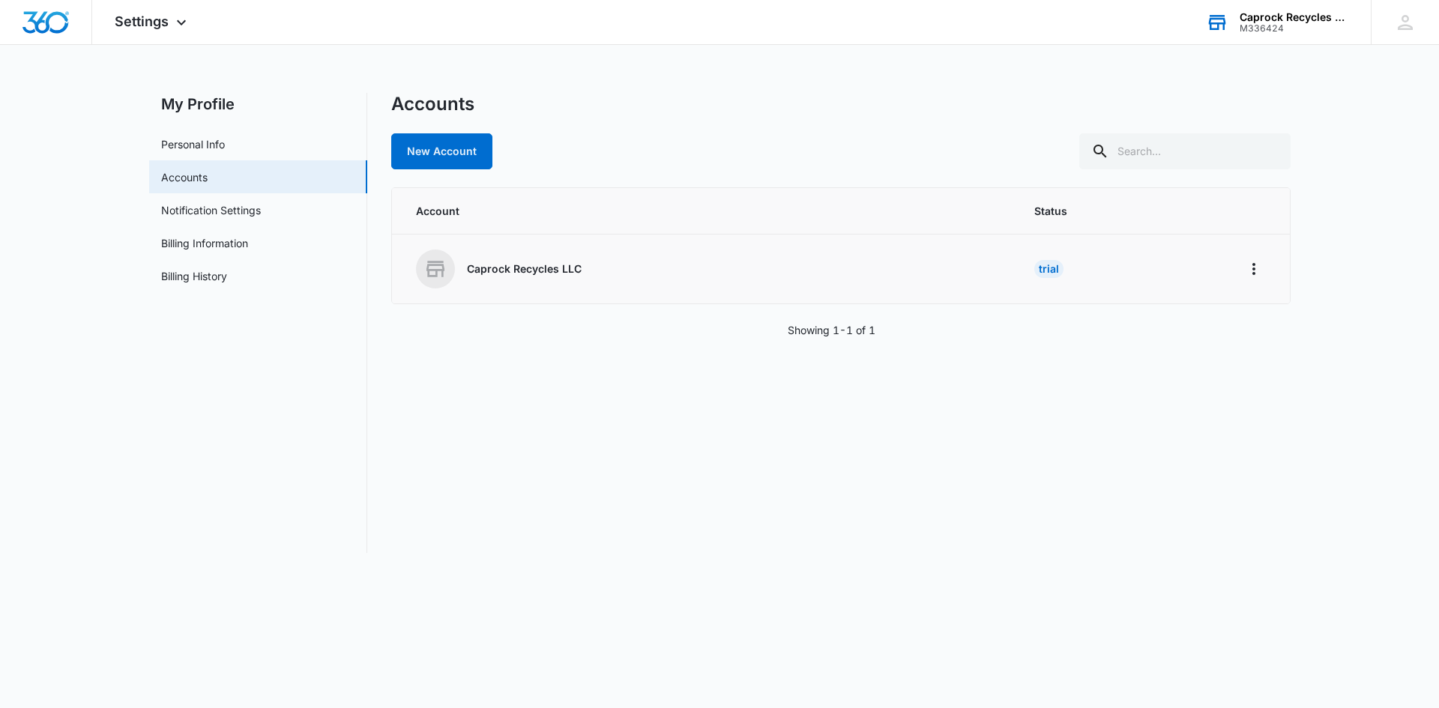
click at [1048, 271] on div "Trial" at bounding box center [1049, 269] width 29 height 18
click at [1255, 268] on icon "Home" at bounding box center [1254, 269] width 18 height 18
click at [1280, 309] on div "Go to Dashboard" at bounding box center [1302, 310] width 83 height 10
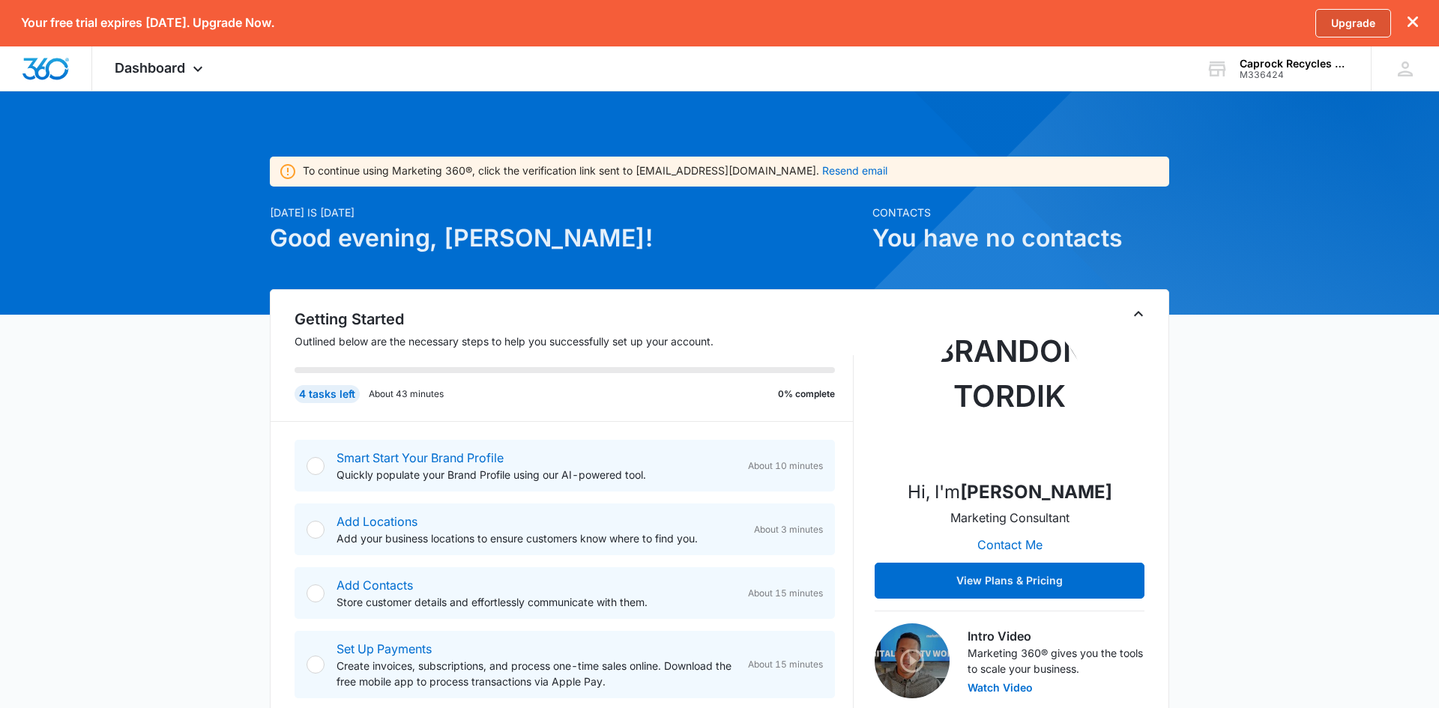
click at [1355, 15] on link "Upgrade" at bounding box center [1354, 23] width 76 height 28
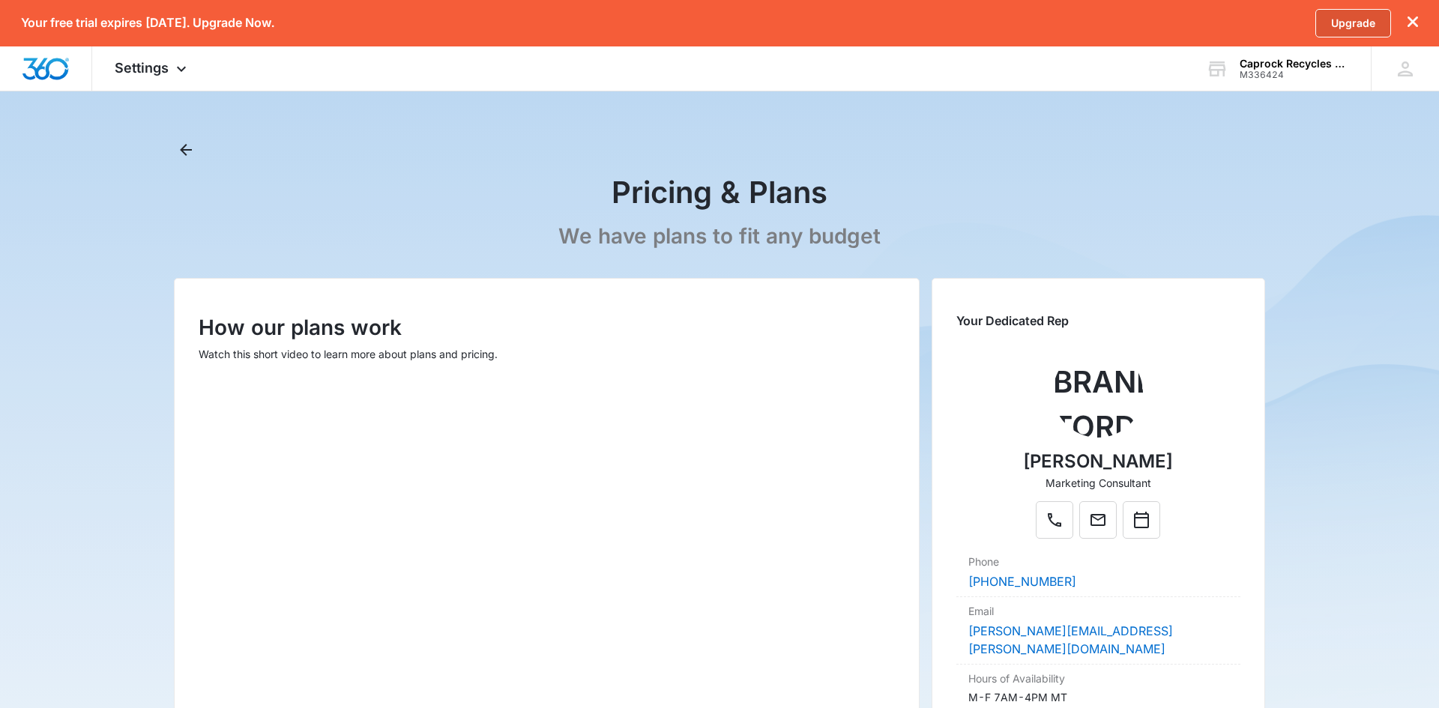
click at [1358, 9] on link "Upgrade" at bounding box center [1354, 23] width 76 height 28
click at [1352, 20] on link "Upgrade" at bounding box center [1354, 23] width 76 height 28
click at [448, 328] on p "How our plans work" at bounding box center [547, 327] width 696 height 31
drag, startPoint x: 440, startPoint y: 341, endPoint x: 442, endPoint y: 407, distance: 66.0
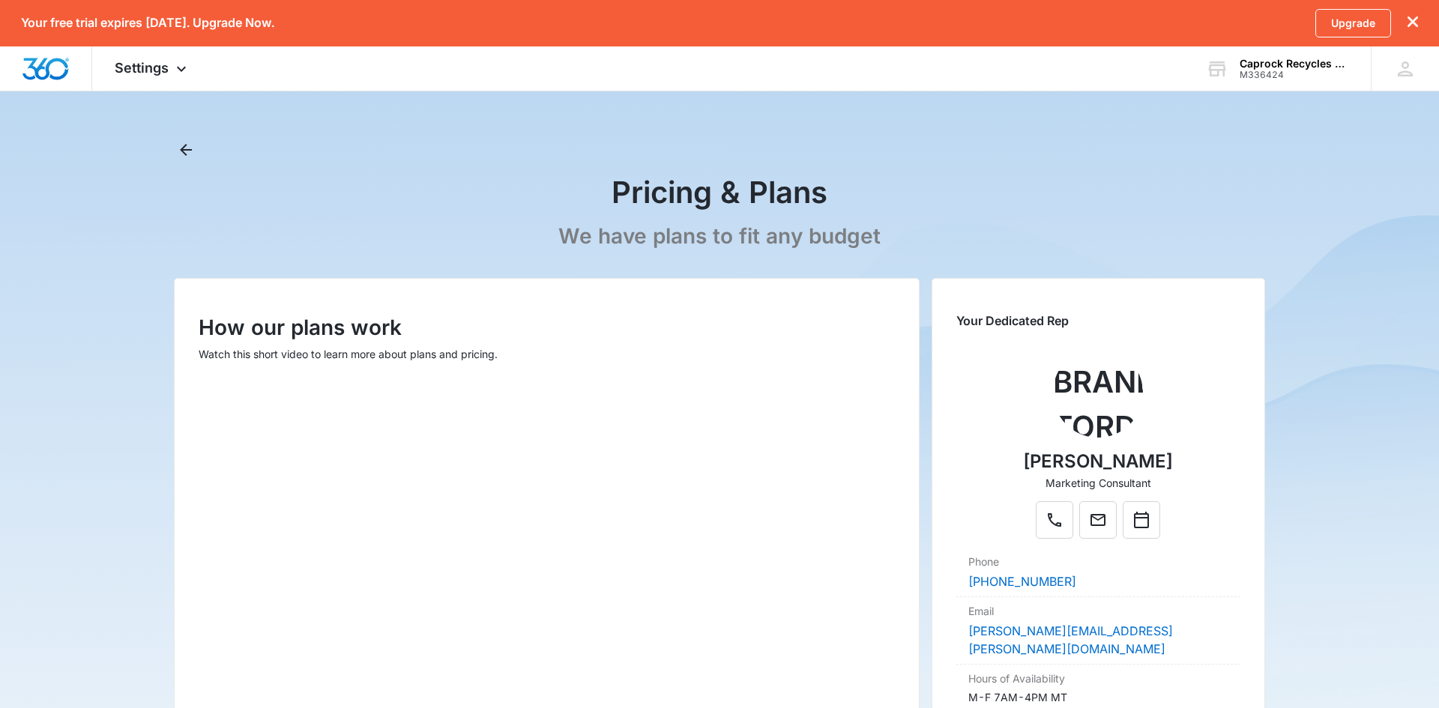
click at [439, 360] on div "How our plans work Watch this short video to learn more about plans and pricing." at bounding box center [547, 535] width 746 height 515
drag, startPoint x: 448, startPoint y: 424, endPoint x: 474, endPoint y: 460, distance: 44.1
click at [457, 436] on div at bounding box center [547, 572] width 696 height 391
drag, startPoint x: 510, startPoint y: 484, endPoint x: 666, endPoint y: 556, distance: 172.7
click at [538, 499] on div at bounding box center [547, 572] width 696 height 391
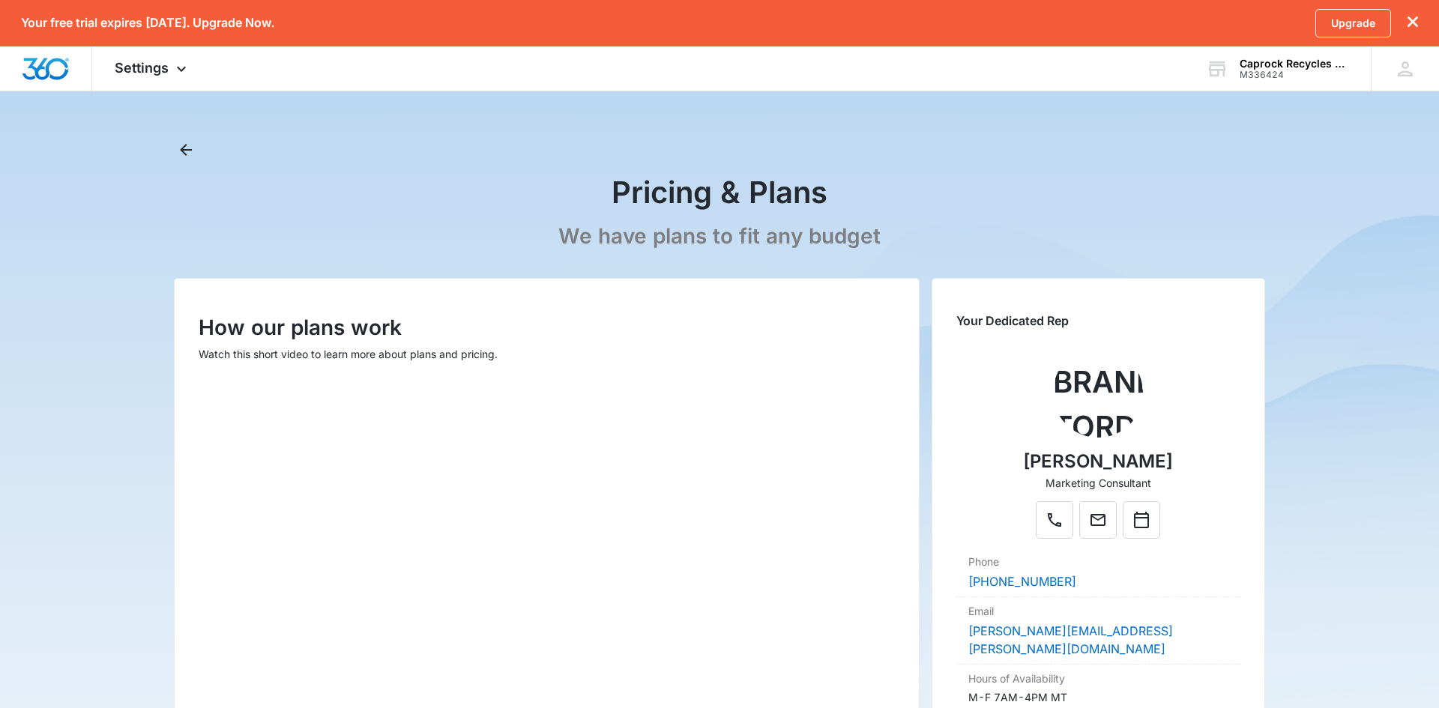
drag, startPoint x: 696, startPoint y: 570, endPoint x: 619, endPoint y: 592, distance: 79.7
click at [696, 571] on div at bounding box center [547, 572] width 696 height 391
click at [614, 594] on div at bounding box center [547, 572] width 696 height 391
